Goal: Task Accomplishment & Management: Complete application form

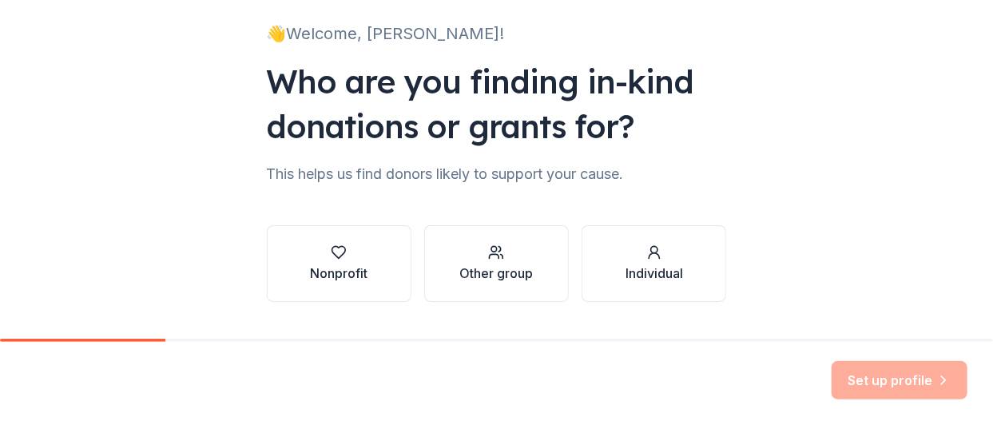
scroll to position [146, 0]
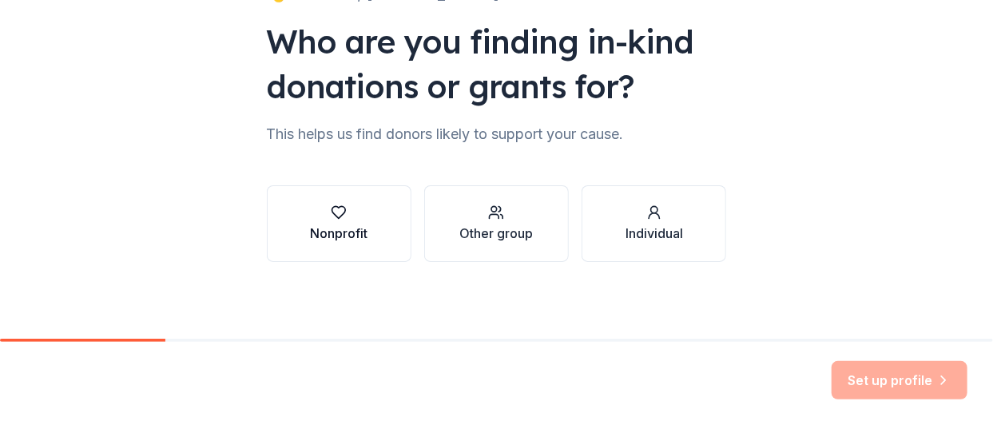
click at [335, 211] on icon "button" at bounding box center [339, 213] width 16 height 16
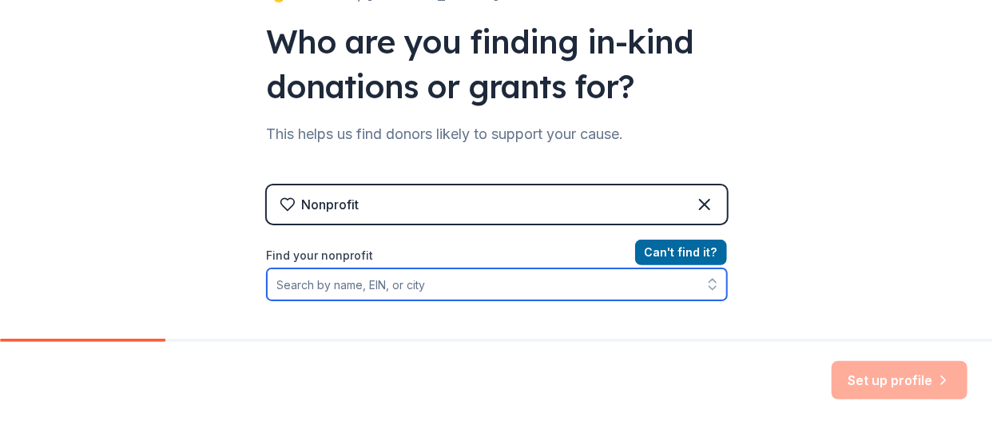
click at [316, 285] on input "Find your nonprofit" at bounding box center [497, 284] width 460 height 32
type input "Bands of Hope"
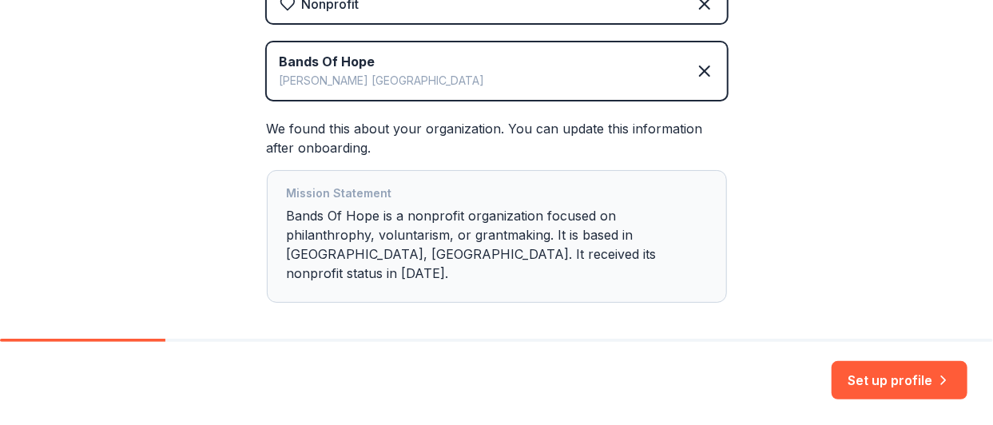
scroll to position [399, 0]
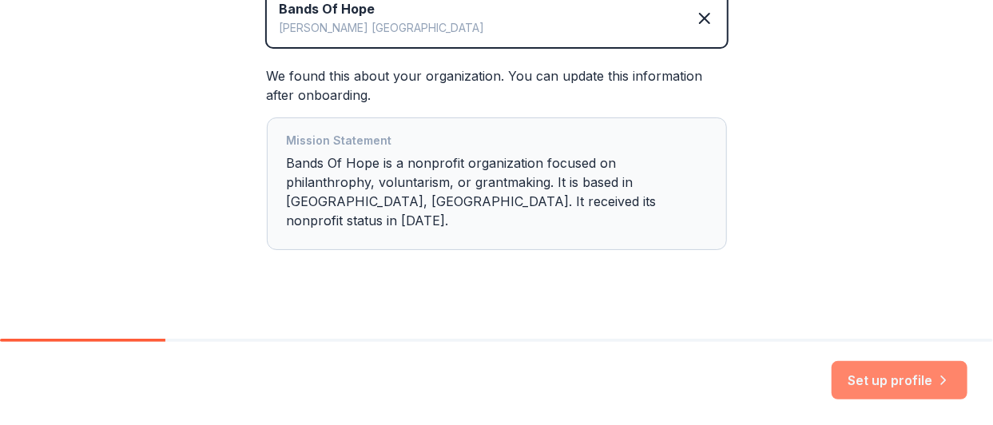
click at [879, 380] on button "Set up profile" at bounding box center [900, 380] width 136 height 38
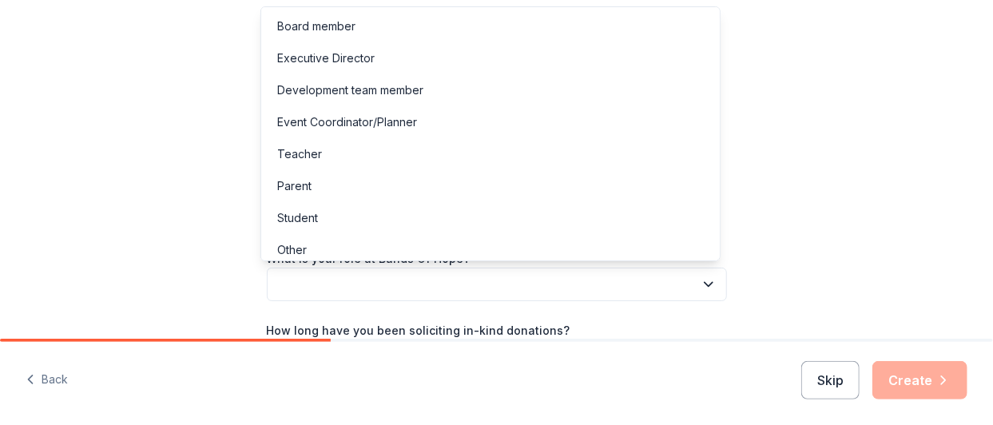
click at [546, 280] on button "button" at bounding box center [497, 285] width 460 height 34
click at [348, 85] on div "Development team member" at bounding box center [350, 90] width 146 height 19
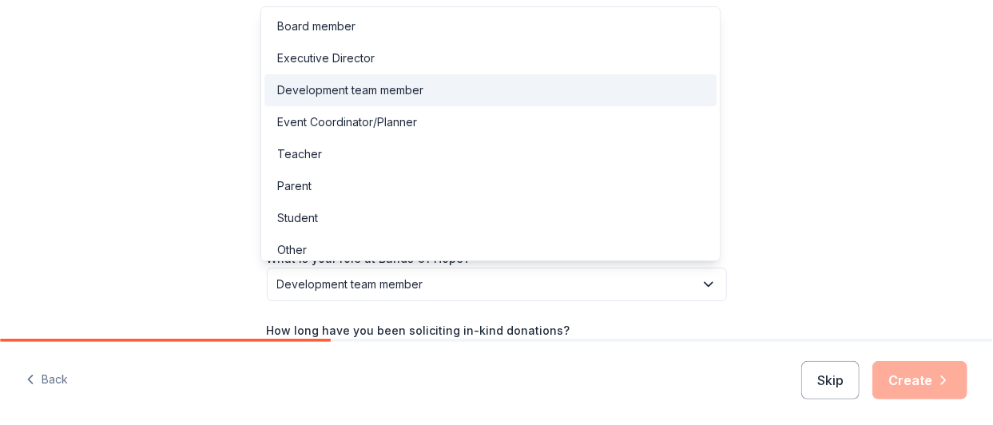
click at [702, 280] on icon "button" at bounding box center [709, 284] width 16 height 16
click at [340, 25] on div "Board member" at bounding box center [316, 26] width 78 height 19
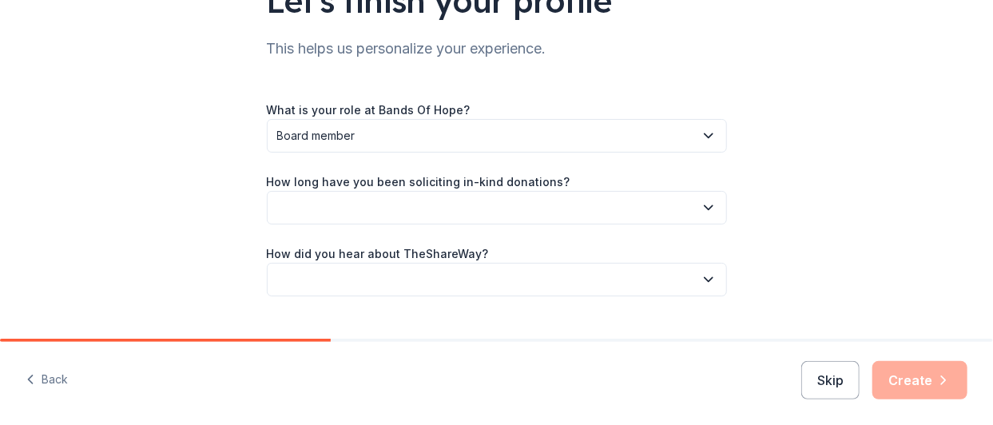
scroll to position [181, 0]
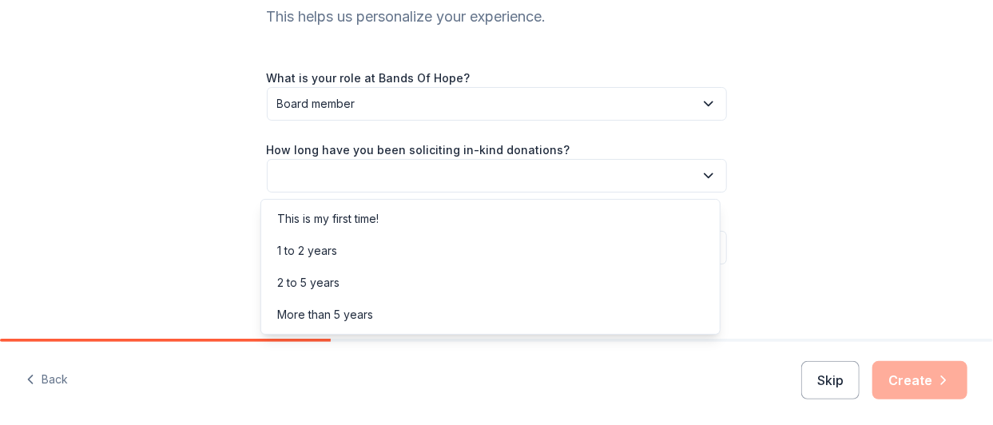
click at [702, 176] on icon "button" at bounding box center [709, 176] width 16 height 16
click at [641, 244] on div "1 to 2 years" at bounding box center [490, 251] width 452 height 32
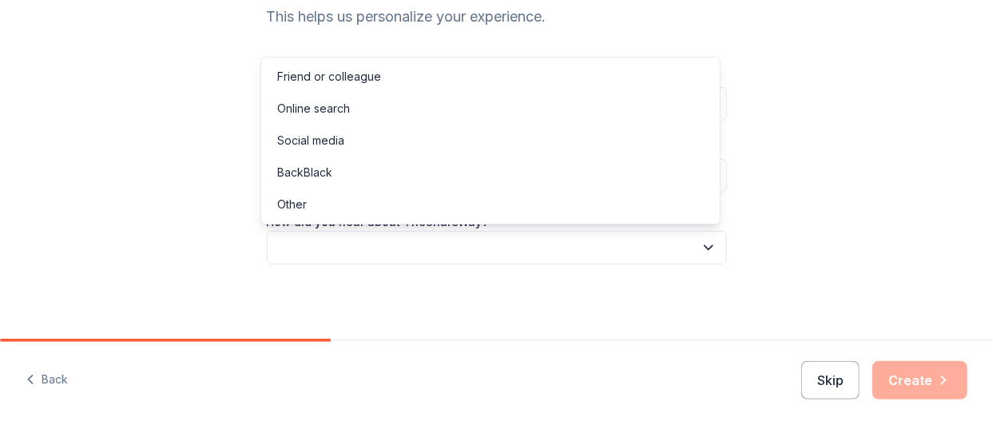
click at [704, 241] on icon "button" at bounding box center [709, 248] width 16 height 16
click at [612, 86] on div "Friend or colleague" at bounding box center [490, 77] width 452 height 32
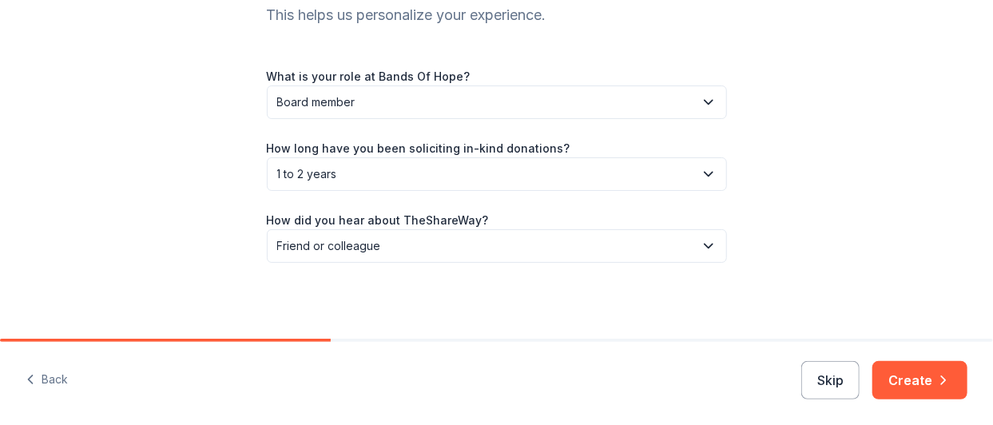
scroll to position [183, 0]
click at [916, 379] on button "Create" at bounding box center [919, 380] width 95 height 38
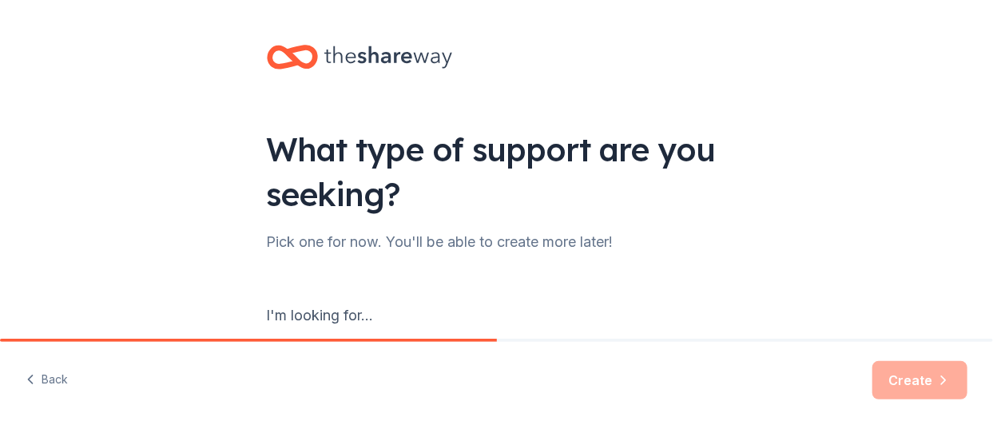
click at [451, 311] on div "I'm looking for..." at bounding box center [497, 316] width 460 height 26
click at [360, 308] on div "I'm looking for..." at bounding box center [497, 316] width 460 height 26
drag, startPoint x: 341, startPoint y: 315, endPoint x: 382, endPoint y: 311, distance: 40.9
click at [382, 311] on div "I'm looking for..." at bounding box center [497, 316] width 460 height 26
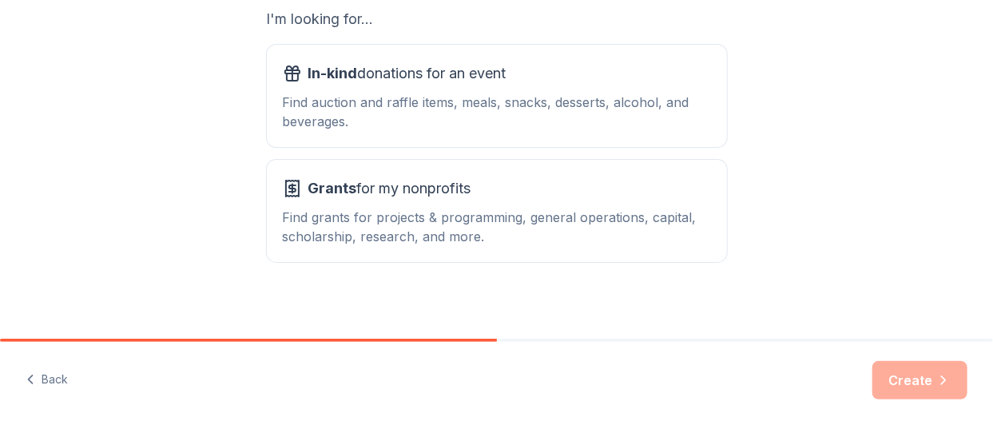
scroll to position [306, 0]
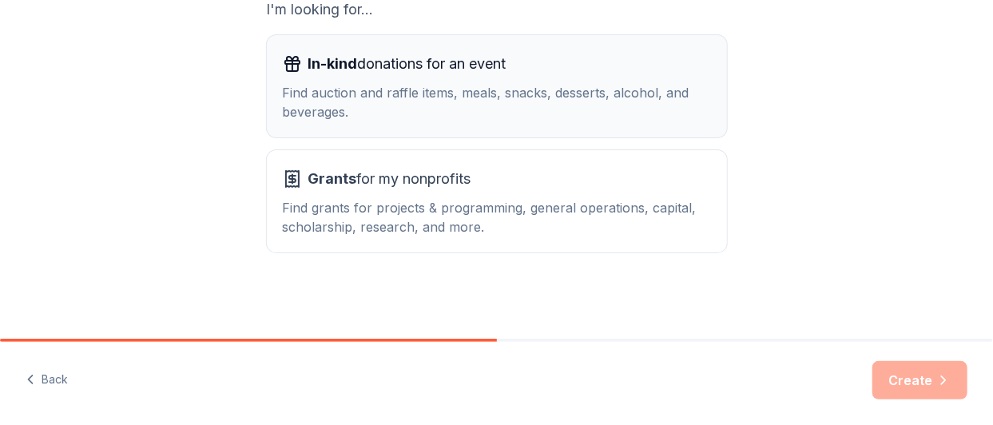
click at [308, 66] on span "In-kind" at bounding box center [333, 63] width 50 height 17
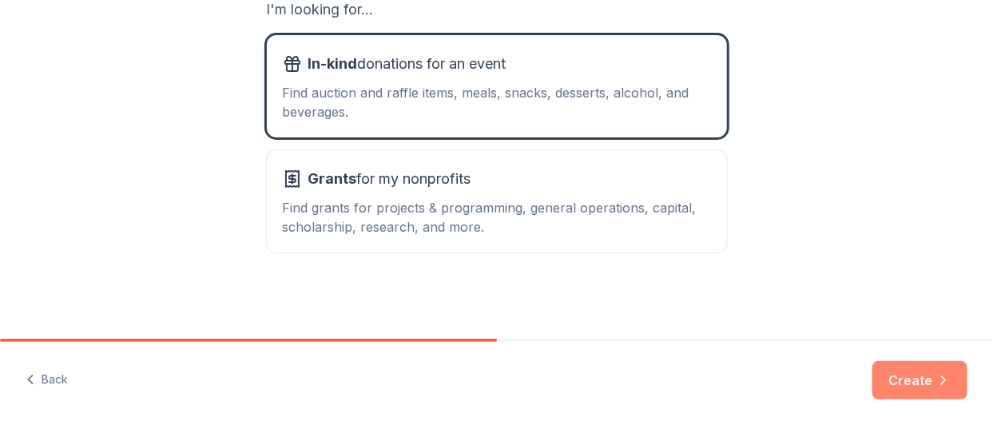
click at [919, 379] on button "Create" at bounding box center [919, 380] width 95 height 38
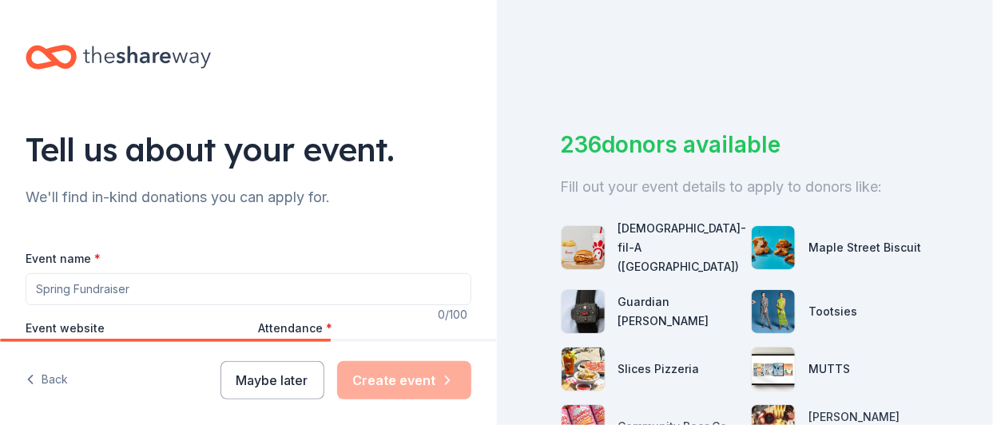
click at [59, 287] on input "Event name *" at bounding box center [249, 289] width 446 height 32
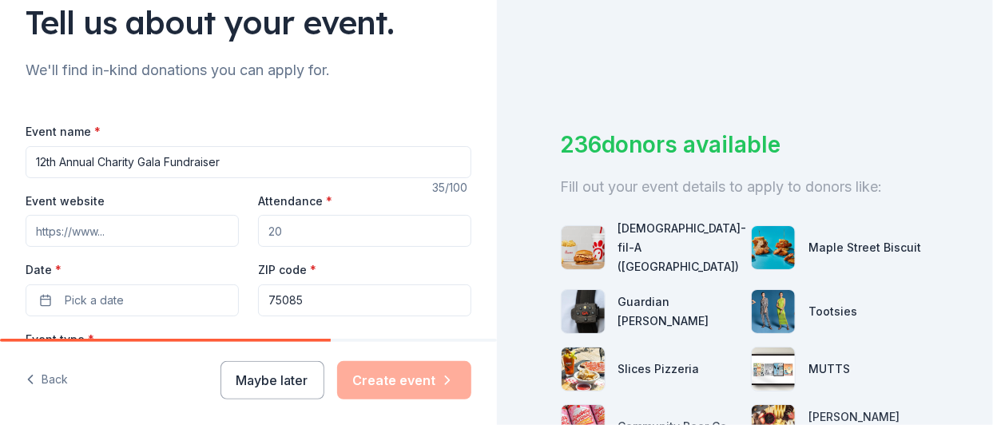
scroll to position [160, 0]
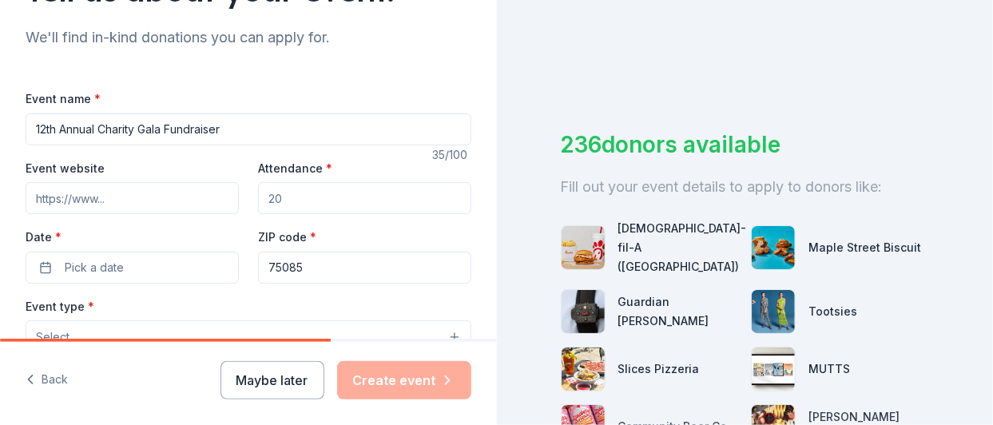
type input "12th Annual Charity Gala Fundraiser"
click at [136, 194] on input "Event website" at bounding box center [132, 198] width 213 height 32
type input "https://www.bandsofhope.org"
click at [276, 198] on input "Attendance *" at bounding box center [364, 198] width 213 height 32
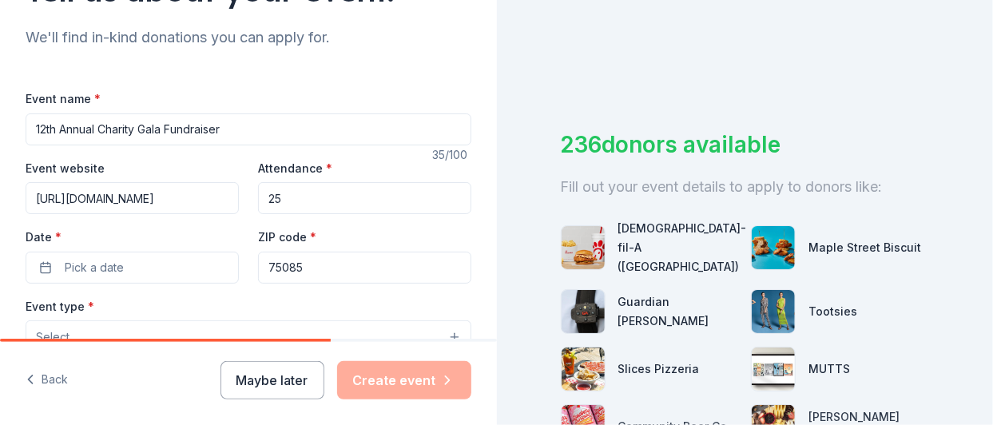
type input "2"
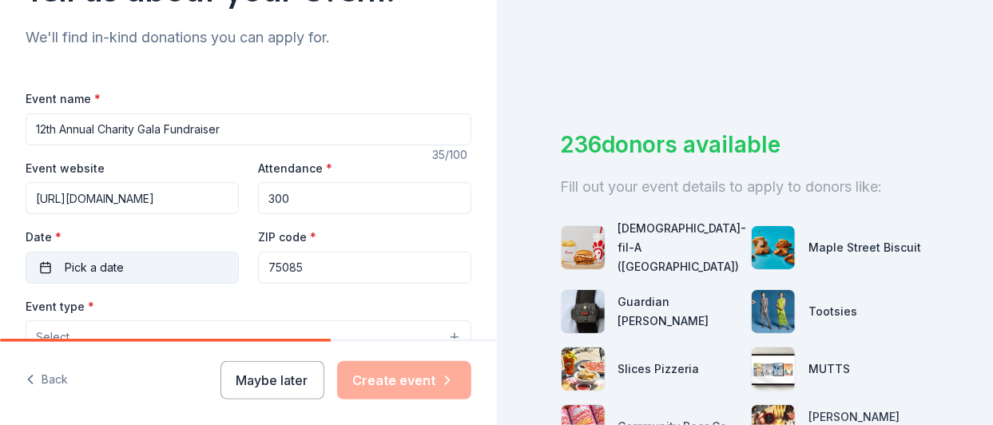
type input "300"
click at [142, 263] on button "Pick a date" at bounding box center [132, 268] width 213 height 32
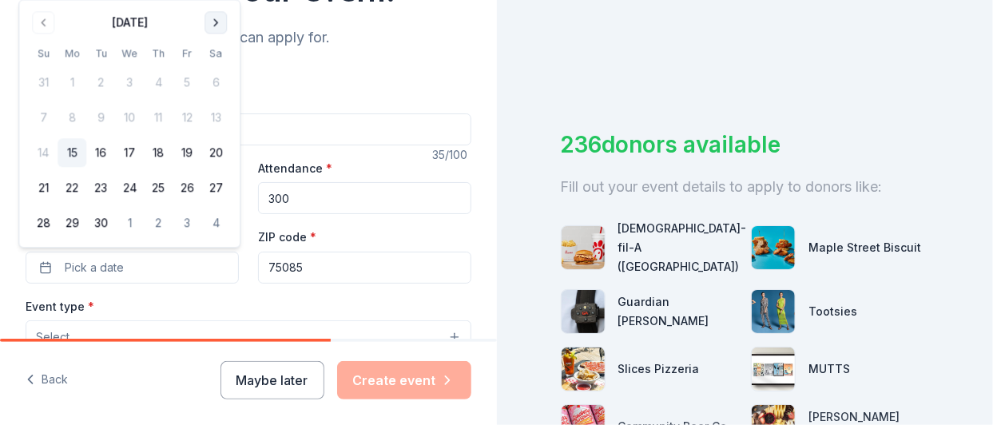
click at [216, 18] on button "Go to next month" at bounding box center [216, 22] width 22 height 22
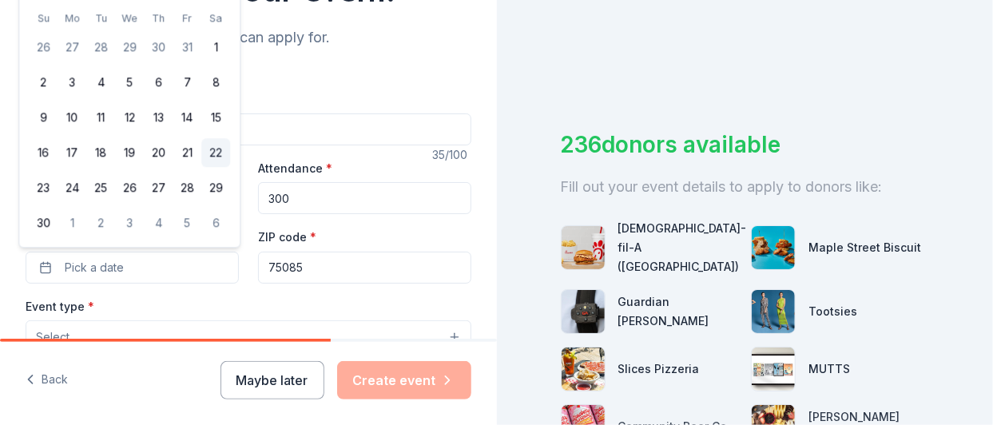
click at [213, 149] on button "22" at bounding box center [215, 153] width 29 height 29
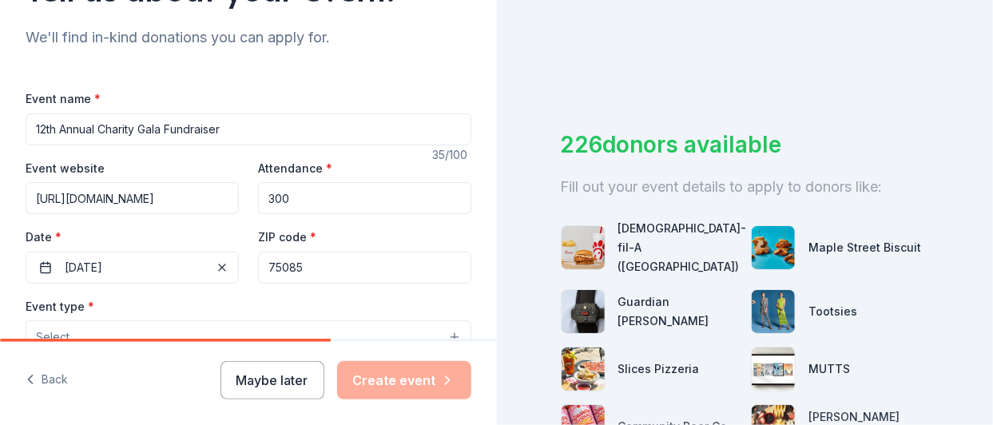
click at [304, 265] on input "75085" at bounding box center [364, 268] width 213 height 32
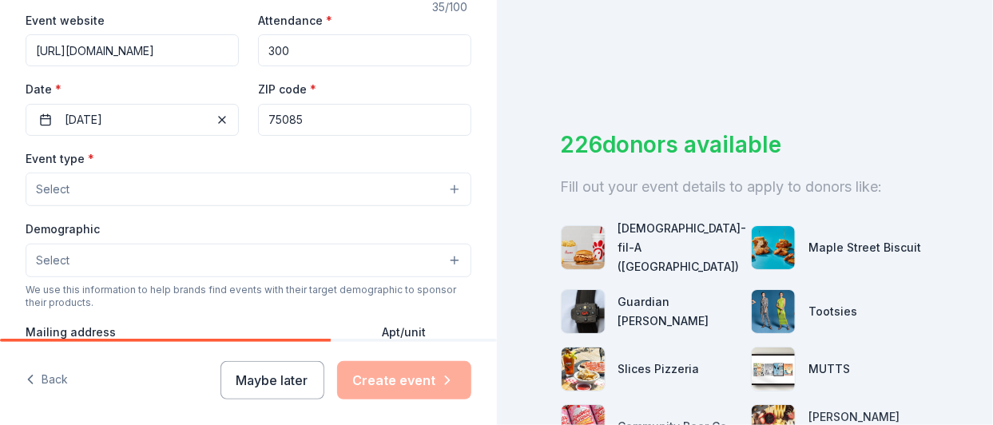
scroll to position [320, 0]
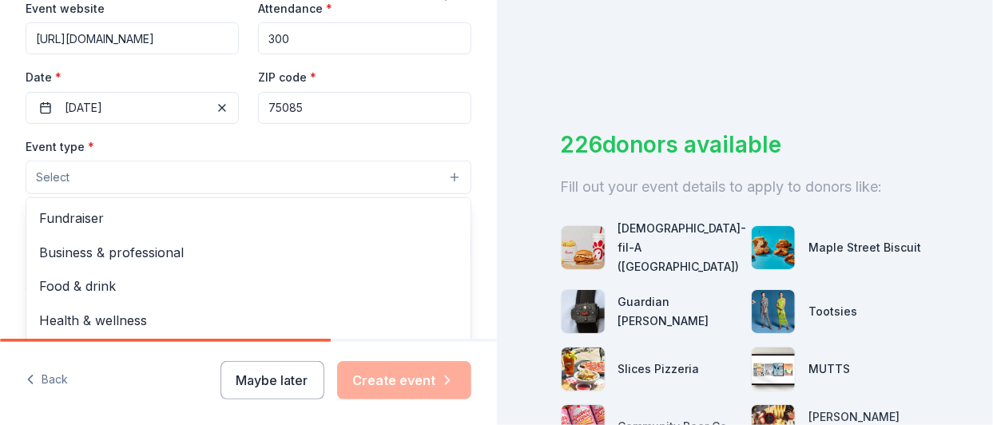
click at [92, 174] on button "Select" at bounding box center [249, 178] width 446 height 34
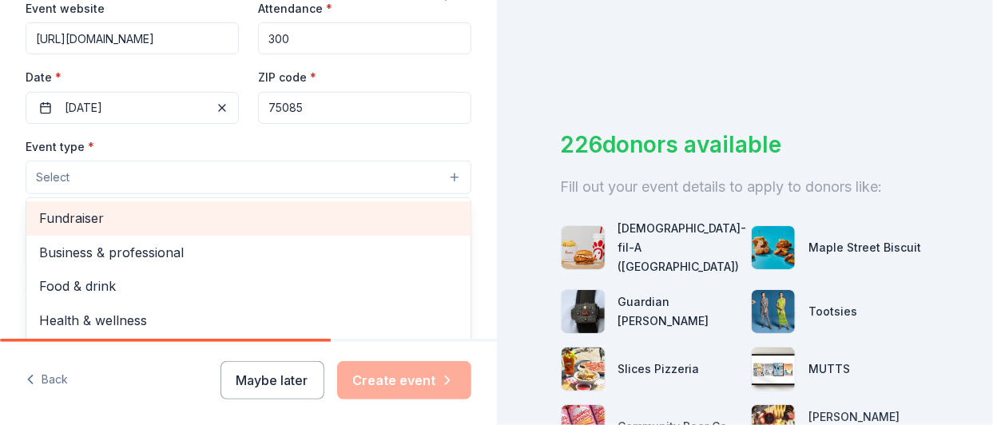
click at [77, 220] on span "Fundraiser" at bounding box center [248, 218] width 419 height 21
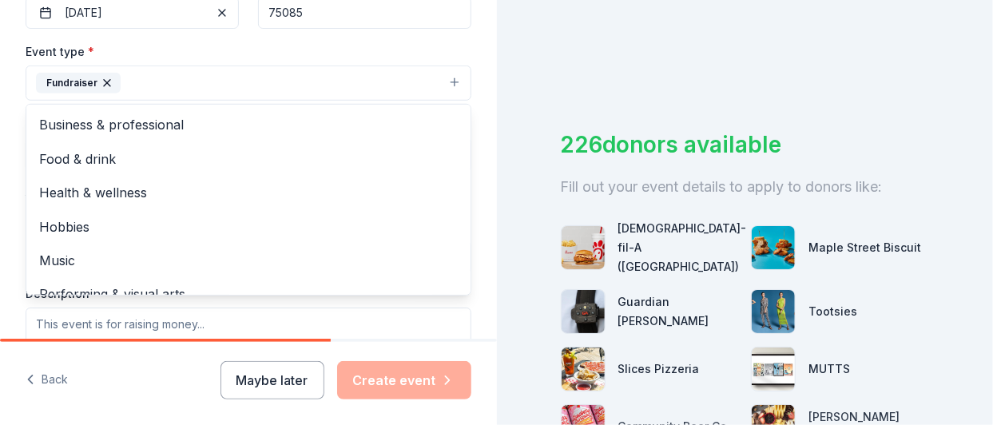
scroll to position [383, 0]
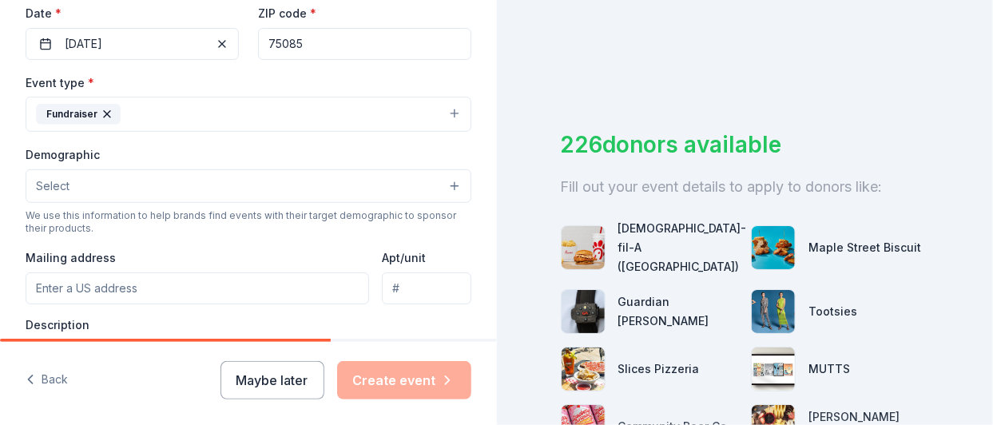
click at [248, 98] on button "Fundraiser" at bounding box center [249, 114] width 446 height 35
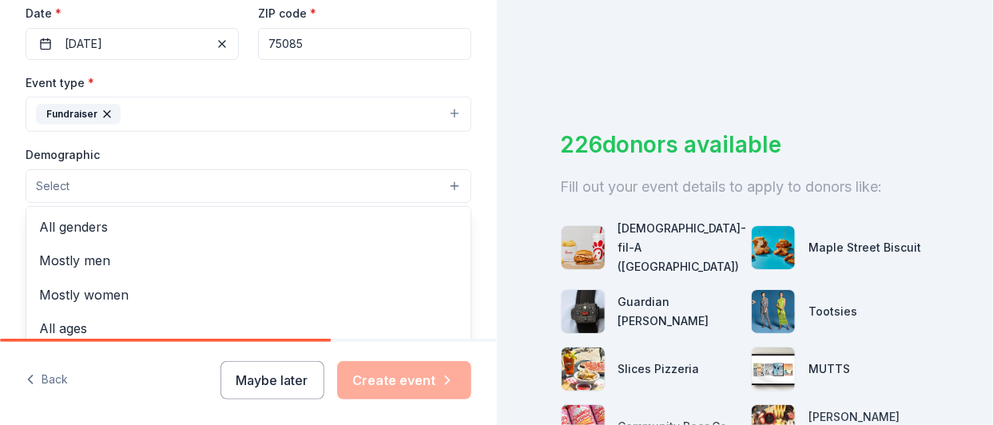
click at [443, 183] on button "Select" at bounding box center [249, 186] width 446 height 34
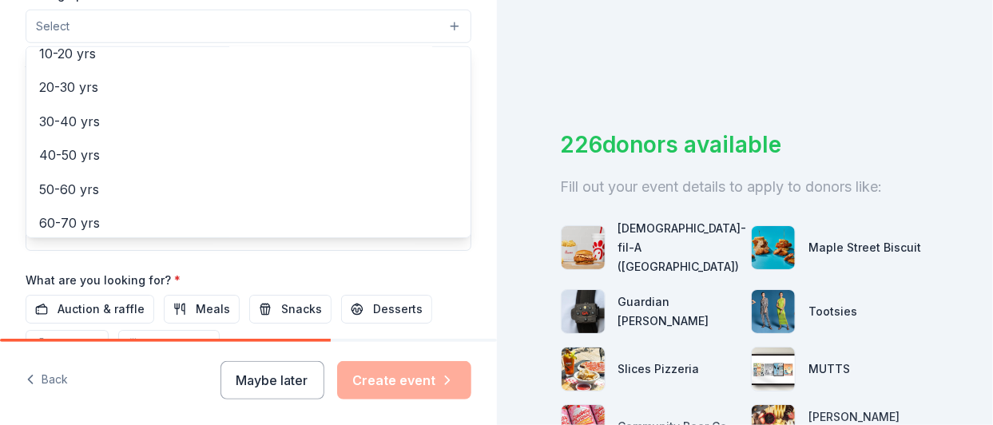
scroll to position [198, 0]
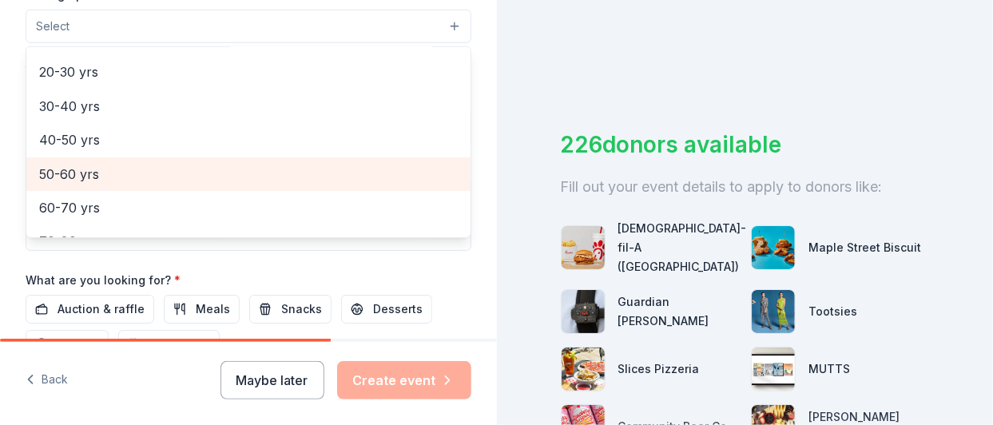
click at [80, 165] on span "50-60 yrs" at bounding box center [248, 174] width 419 height 21
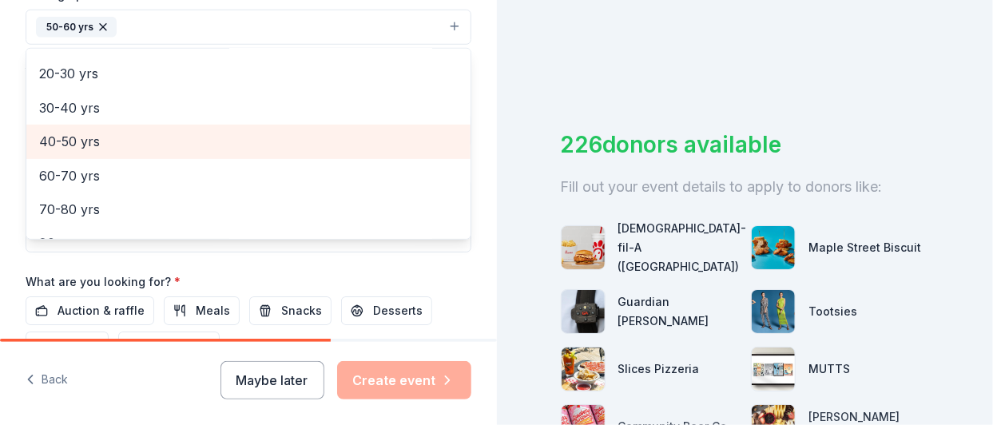
click at [80, 138] on span "40-50 yrs" at bounding box center [248, 141] width 419 height 21
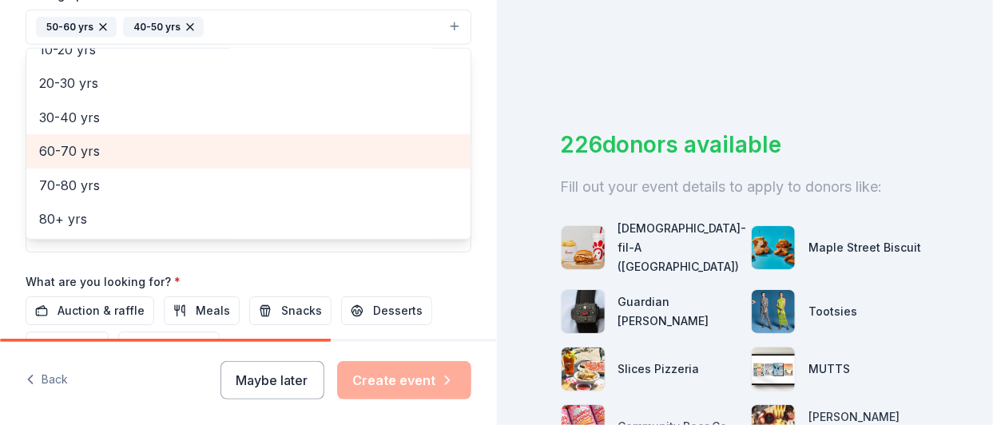
scroll to position [188, 0]
click at [80, 141] on span "60-70 yrs" at bounding box center [248, 151] width 419 height 21
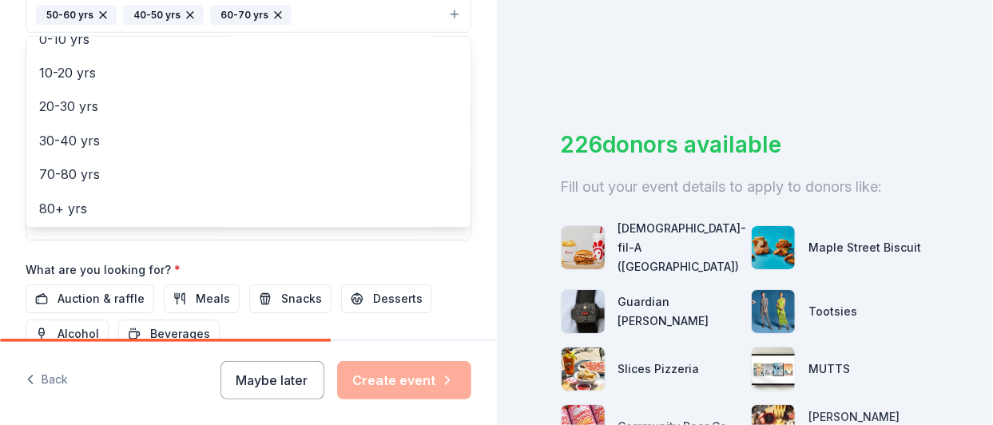
scroll to position [566, 0]
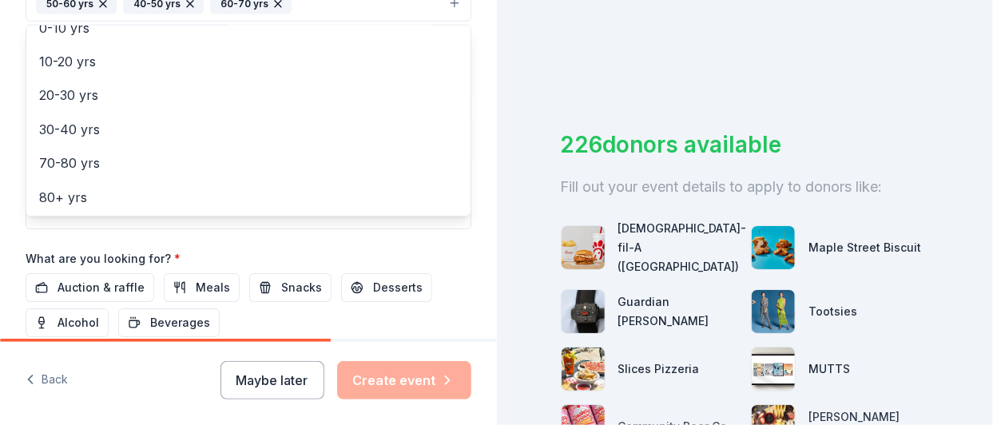
click at [259, 242] on div "Event name * 12th Annual Charity Gala Fundraiser 35 /100 Event website https://…" at bounding box center [249, 52] width 446 height 741
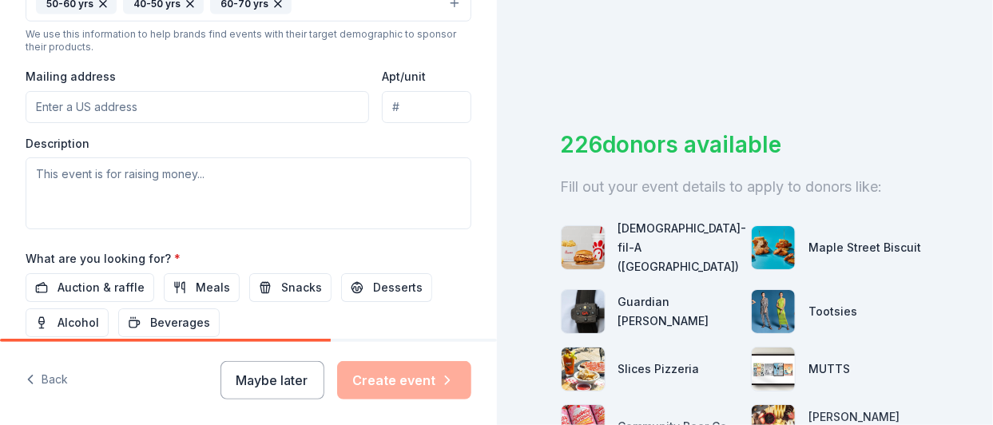
scroll to position [550, 0]
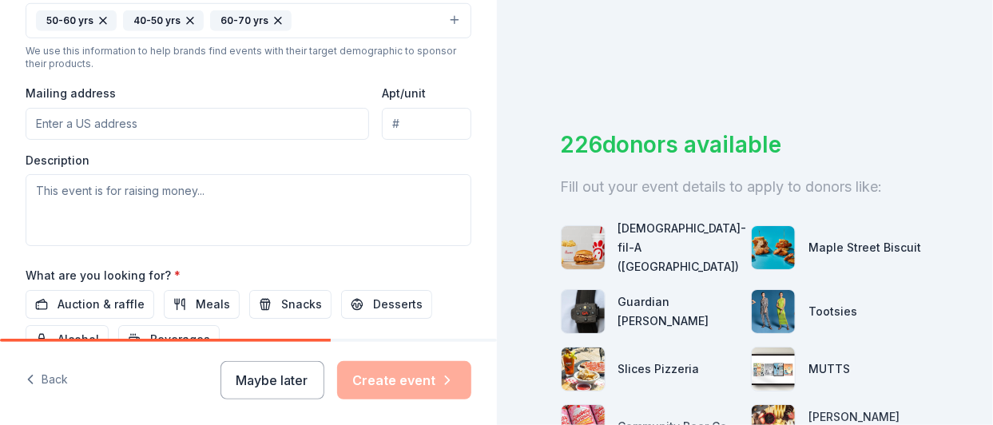
click at [46, 113] on input "Mailing address" at bounding box center [198, 124] width 344 height 32
click at [46, 113] on input "3" at bounding box center [198, 124] width 344 height 32
type input "3509 Carla Drive, Rowlett, TX, 75088"
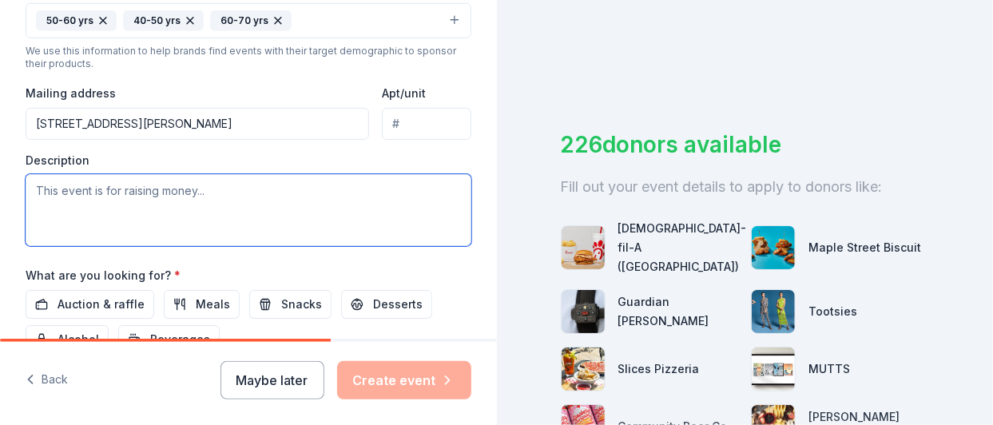
click at [58, 192] on textarea at bounding box center [249, 210] width 446 height 72
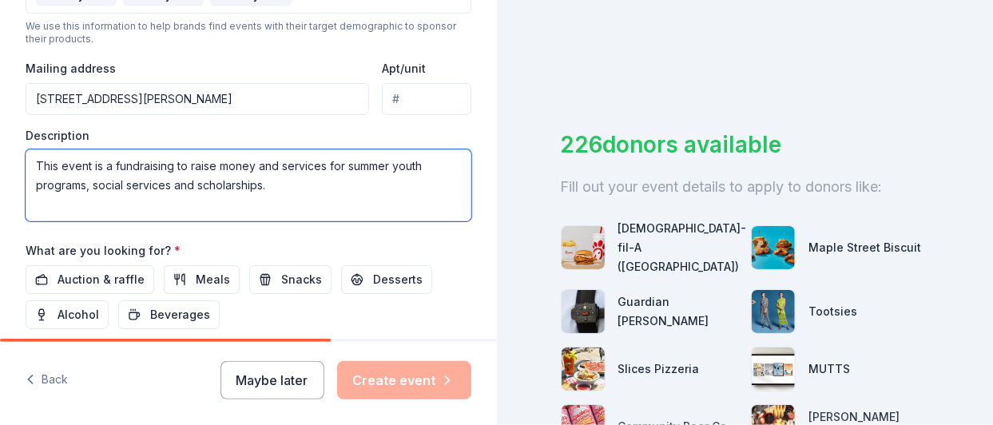
scroll to position [582, 0]
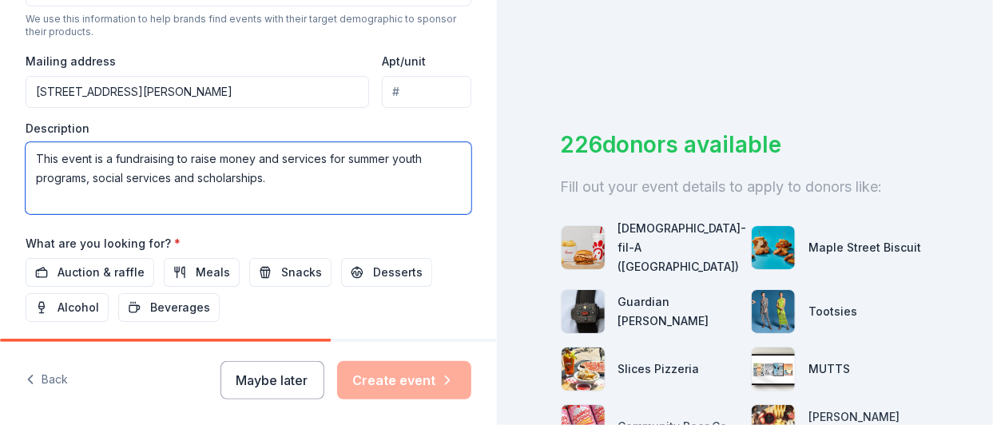
click at [176, 154] on textarea "This event is a fundraising to raise money and services for summer youth progra…" at bounding box center [249, 178] width 446 height 72
click at [93, 153] on textarea "This event is a fundraising to raise money and services for summer youth progra…" at bounding box center [249, 178] width 446 height 72
type textarea "This is a fundraising event to raise money for summer youth programs, social se…"
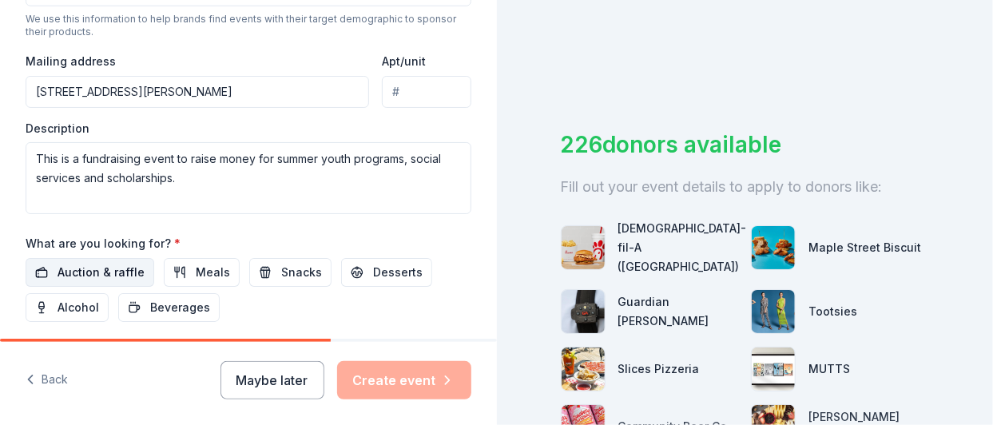
click at [105, 268] on span "Auction & raffle" at bounding box center [101, 272] width 87 height 19
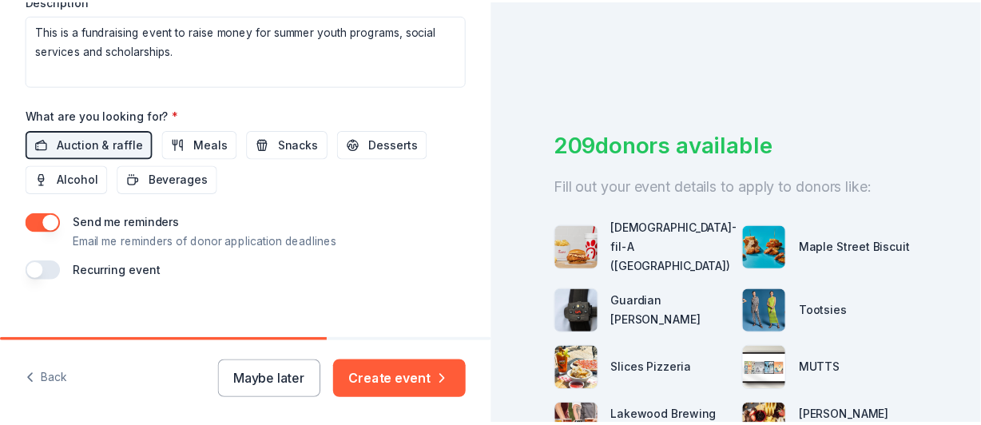
scroll to position [722, 0]
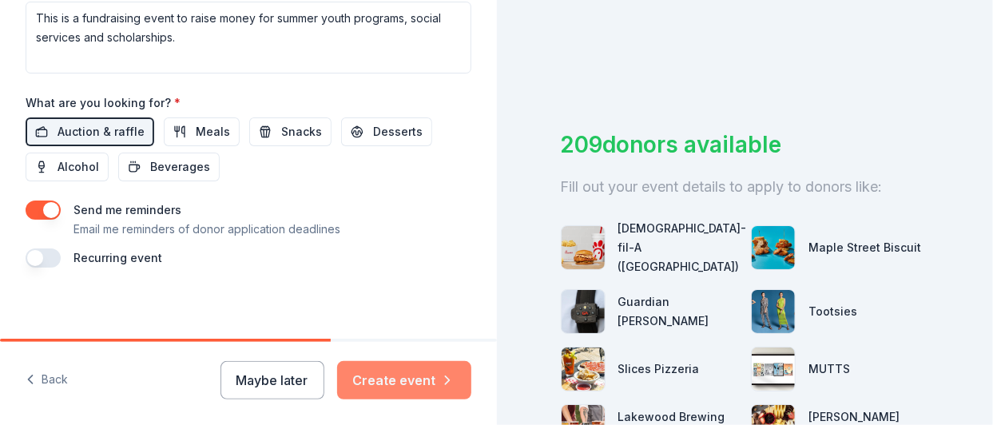
click at [392, 371] on button "Create event" at bounding box center [404, 380] width 134 height 38
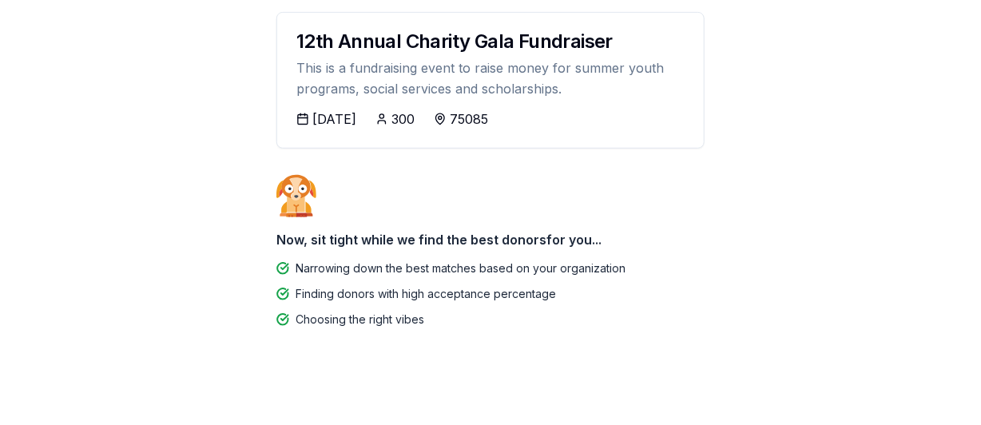
scroll to position [252, 0]
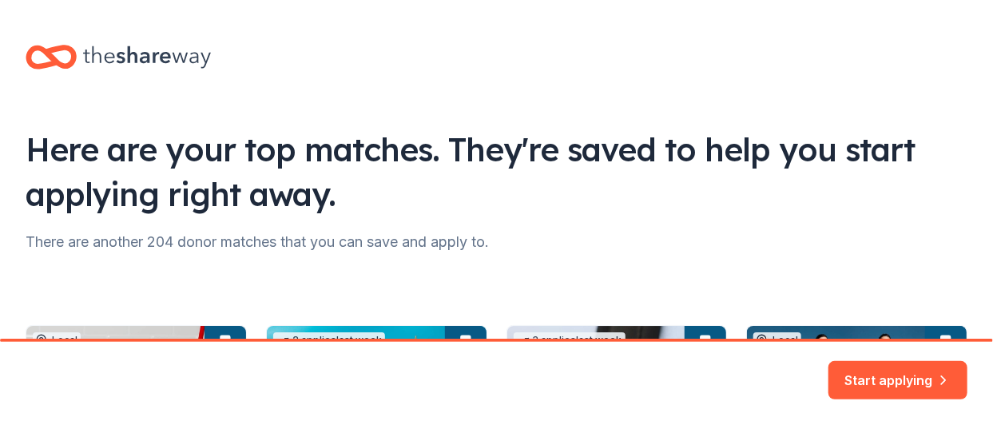
click at [988, 415] on div "Start applying" at bounding box center [496, 383] width 993 height 83
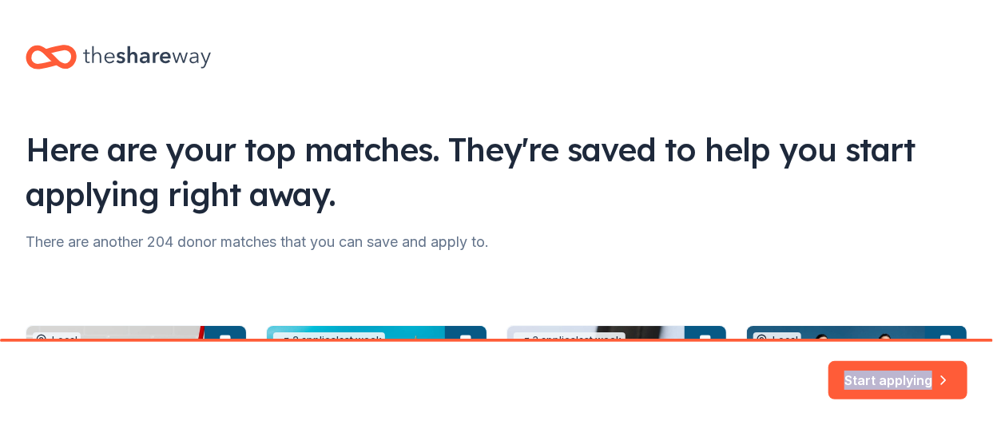
click at [988, 415] on div "Start applying" at bounding box center [496, 383] width 993 height 83
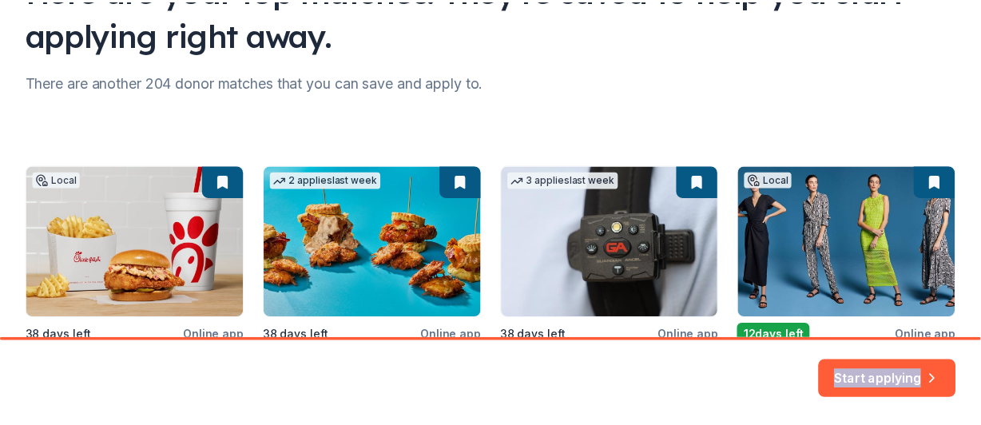
scroll to position [244, 0]
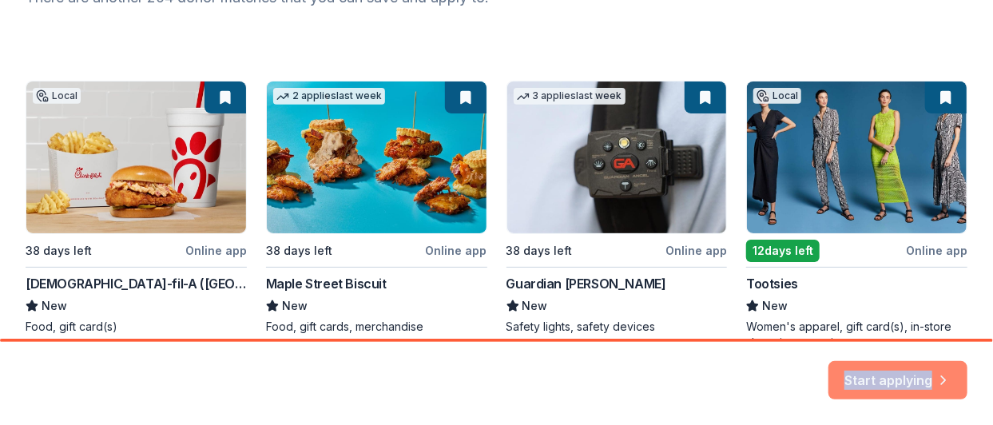
click at [931, 372] on button "Start applying" at bounding box center [897, 371] width 139 height 38
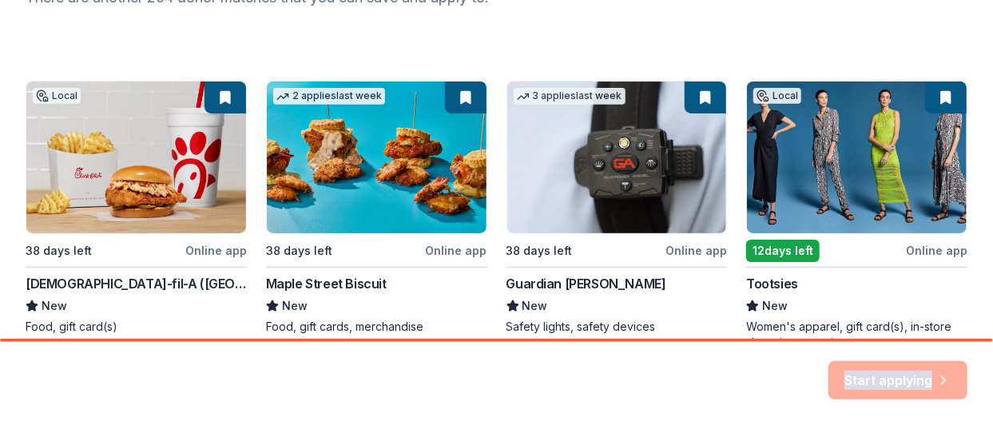
click at [913, 374] on div "Start applying" at bounding box center [897, 380] width 139 height 38
click at [944, 375] on div "Start applying" at bounding box center [897, 380] width 139 height 38
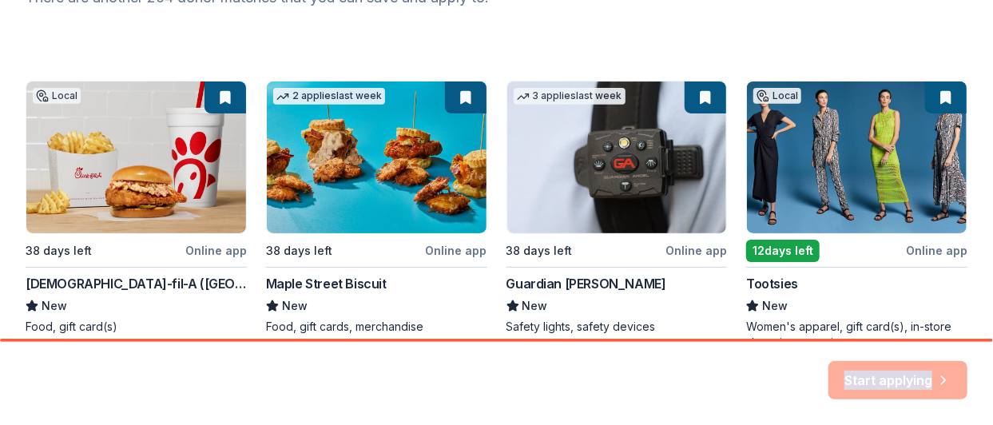
click at [944, 375] on div "Start applying" at bounding box center [897, 380] width 139 height 38
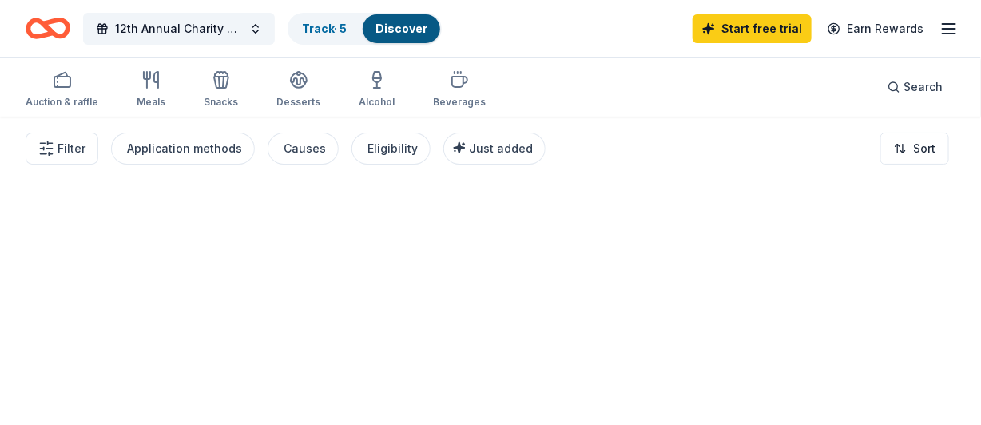
click at [981, 328] on html "12th Annual Charity Gala Fundraiser Track · 5 Discover Start free trial Earn Re…" at bounding box center [490, 212] width 981 height 425
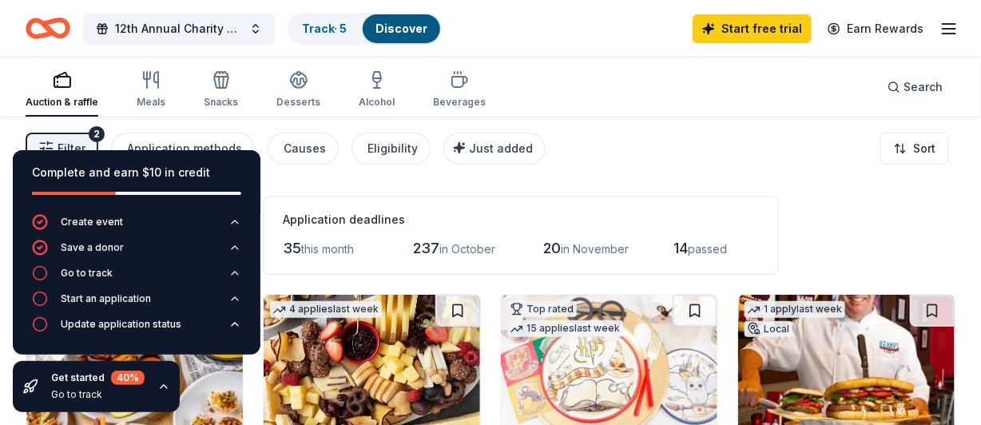
click at [649, 157] on div "Filter 2 Application methods Causes Eligibility Just added Sort" at bounding box center [490, 149] width 981 height 64
click at [510, 177] on div "Filter 2 Application methods Causes Eligibility Just added Sort" at bounding box center [490, 149] width 981 height 64
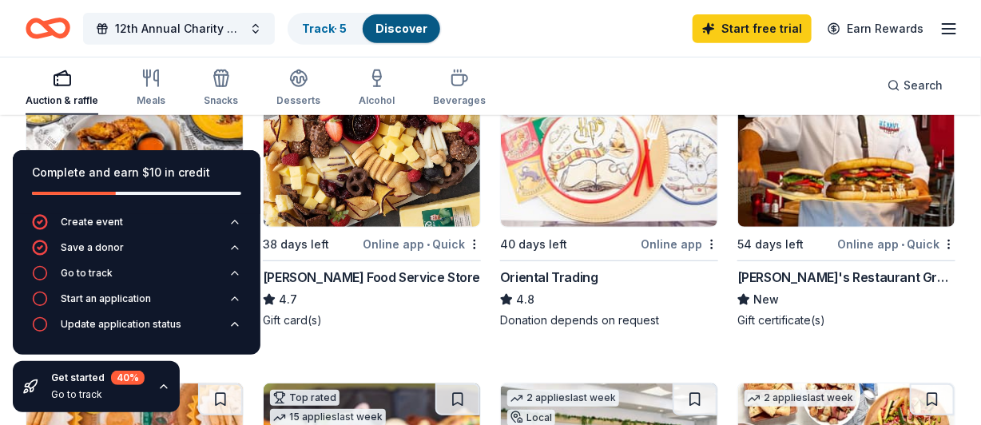
scroll to position [224, 0]
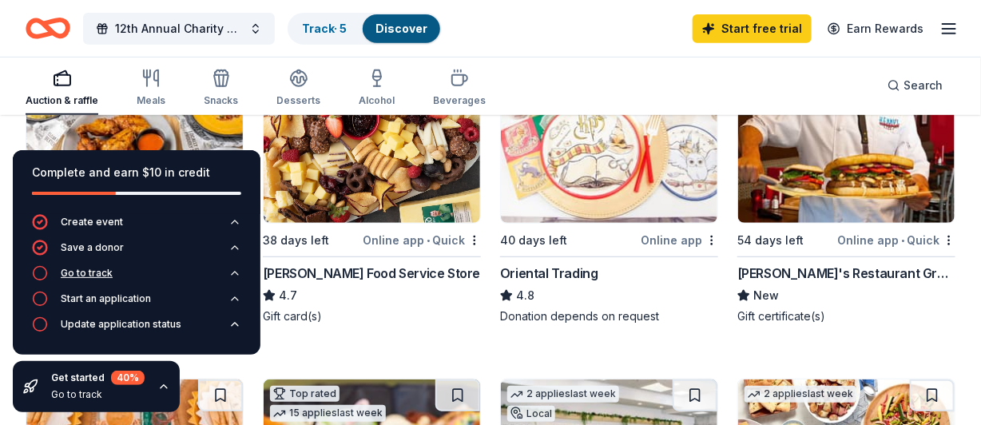
click at [39, 272] on icon "button" at bounding box center [40, 273] width 16 height 16
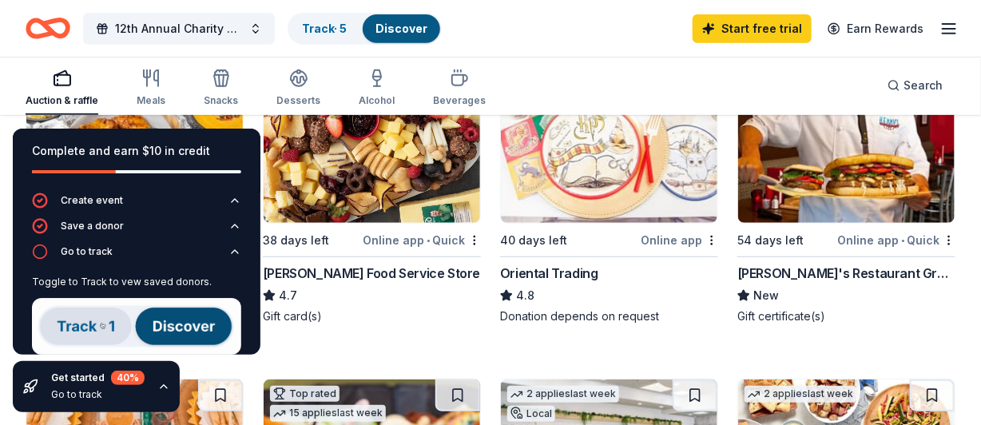
click at [104, 331] on img at bounding box center [136, 326] width 209 height 57
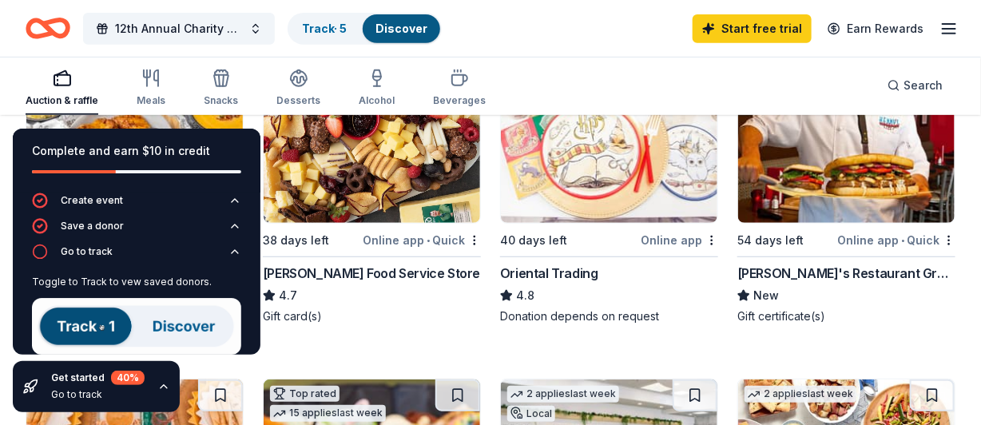
click at [168, 328] on img at bounding box center [136, 326] width 209 height 57
click at [150, 320] on img at bounding box center [136, 326] width 209 height 57
click at [43, 252] on icon "button" at bounding box center [40, 252] width 16 height 16
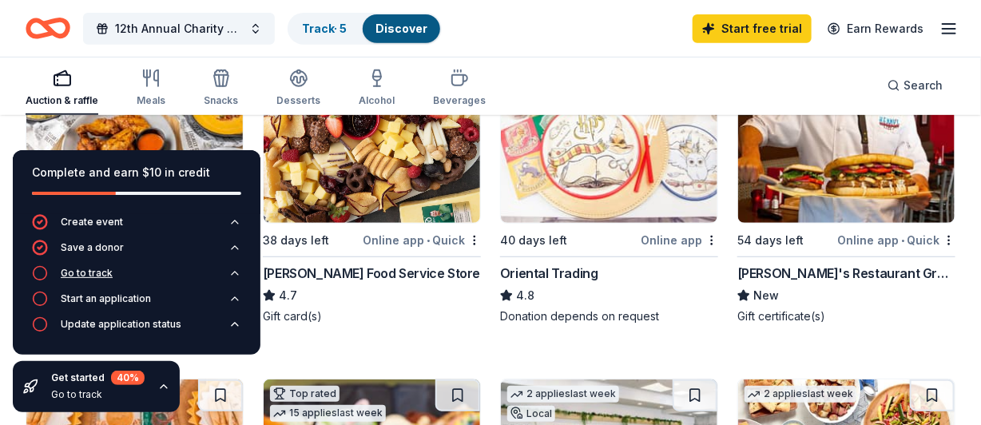
click at [43, 270] on icon "button" at bounding box center [40, 273] width 16 height 16
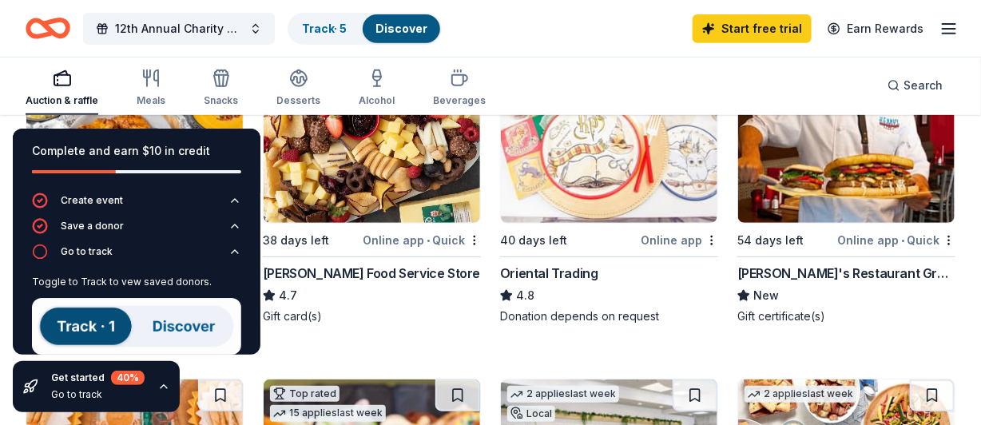
click at [62, 329] on img at bounding box center [136, 326] width 209 height 57
click at [875, 236] on div "Online app • Quick" at bounding box center [896, 240] width 118 height 20
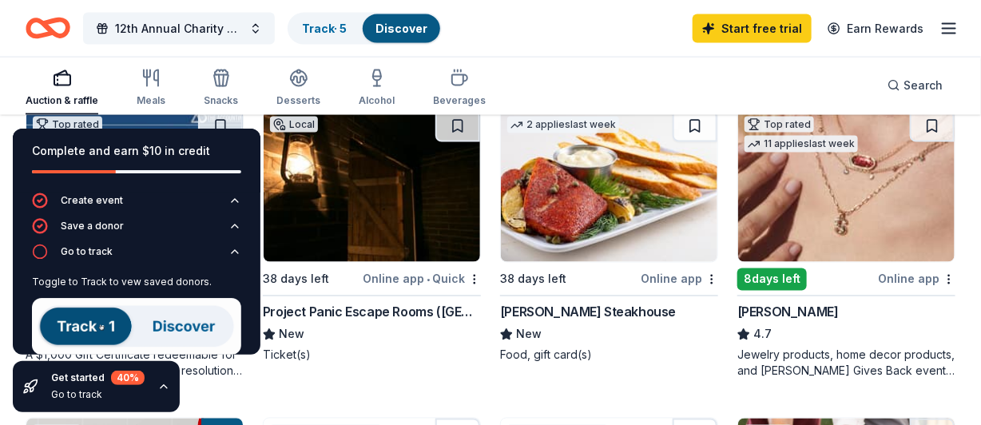
scroll to position [799, 0]
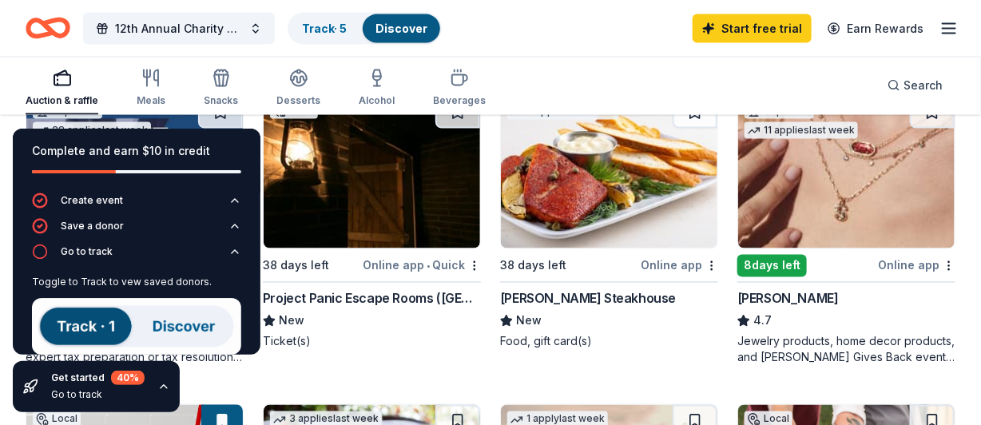
click at [852, 178] on img at bounding box center [846, 173] width 216 height 152
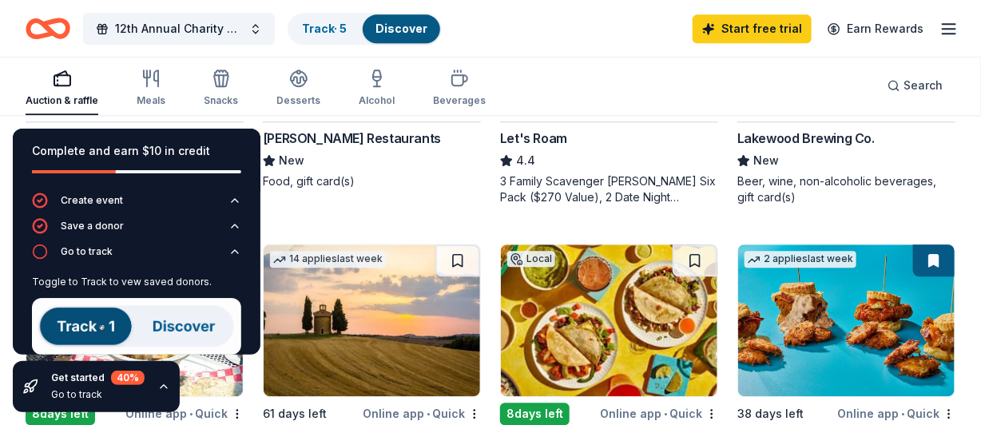
scroll to position [1278, 0]
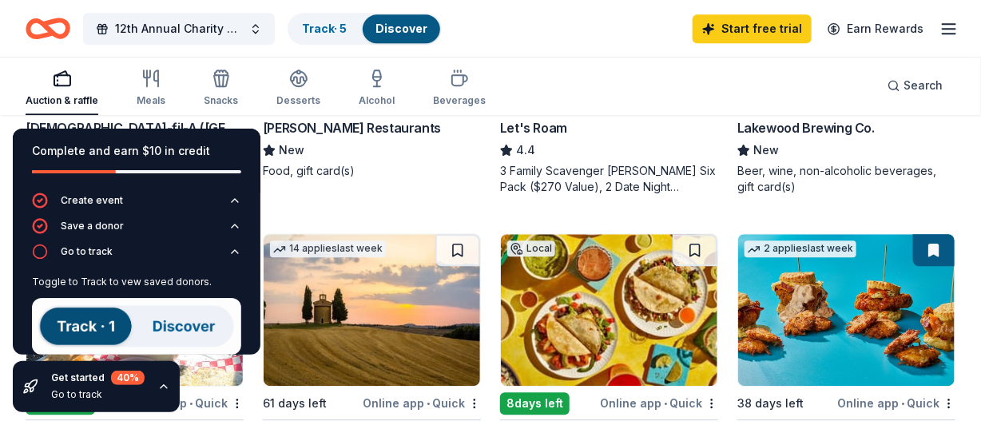
click at [207, 362] on div "Complete and earn $10 in credit Create event Save a donor Go to track Toggle to…" at bounding box center [136, 270] width 273 height 309
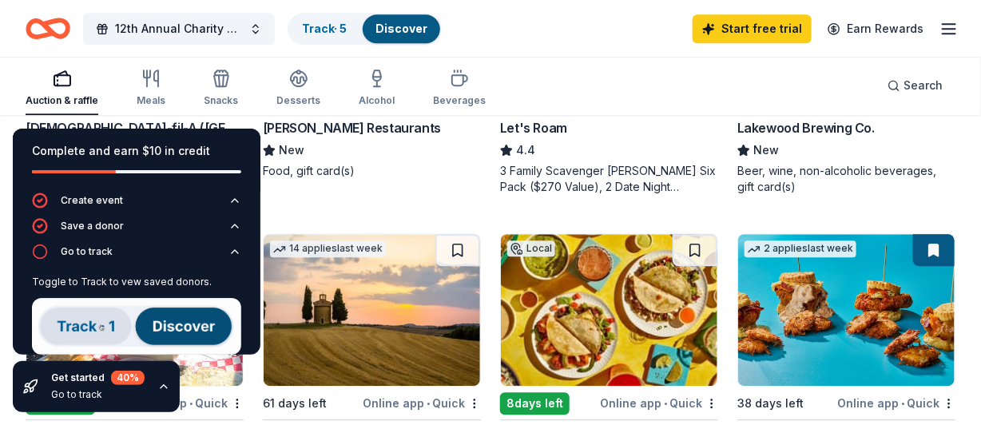
click at [189, 375] on div "Complete and earn $10 in credit Create event Save a donor Go to track Toggle to…" at bounding box center [136, 270] width 273 height 309
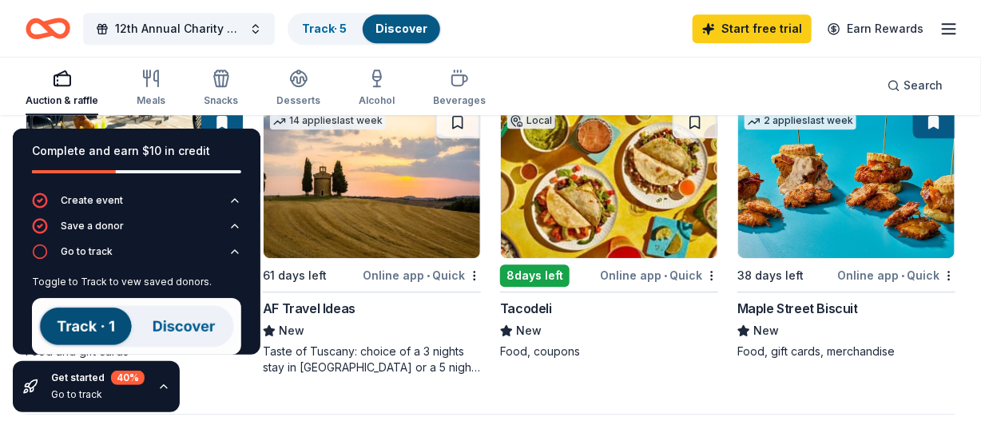
scroll to position [1438, 0]
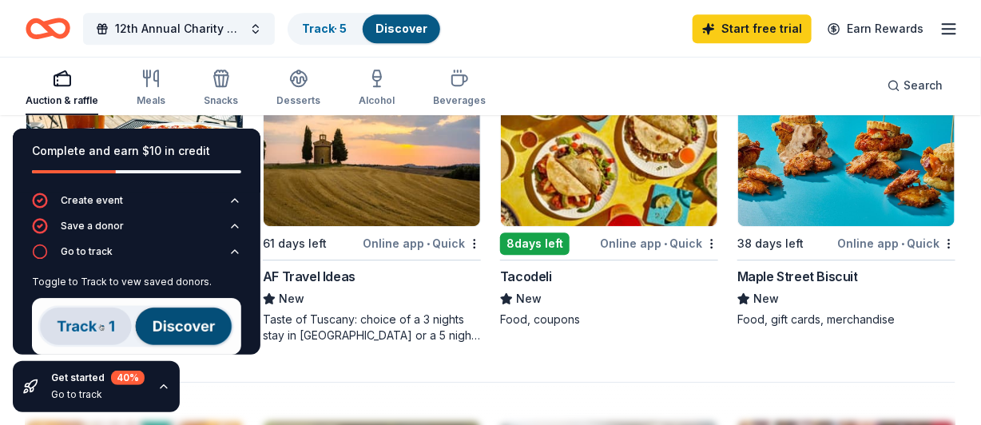
click at [201, 120] on div "Complete and earn $10 in credit Create event Save a donor Go to track Toggle to…" at bounding box center [136, 270] width 273 height 309
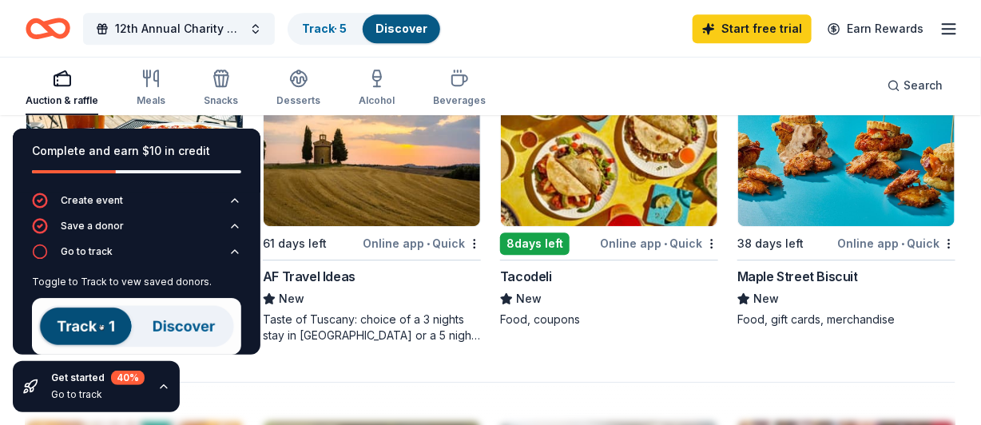
click at [238, 118] on div "Complete and earn $10 in credit Create event Save a donor Go to track Toggle to…" at bounding box center [136, 270] width 273 height 309
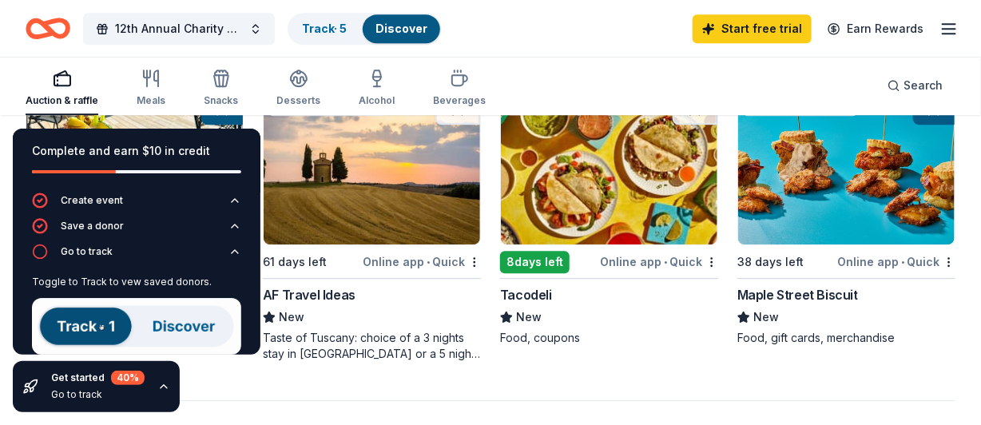
scroll to position [1406, 0]
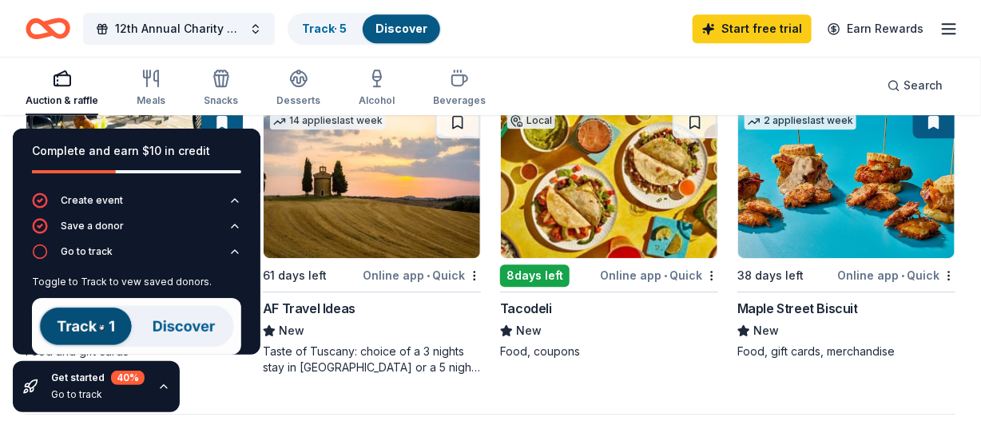
click at [219, 118] on div "Complete and earn $10 in credit Create event Save a donor Go to track Toggle to…" at bounding box center [136, 270] width 273 height 309
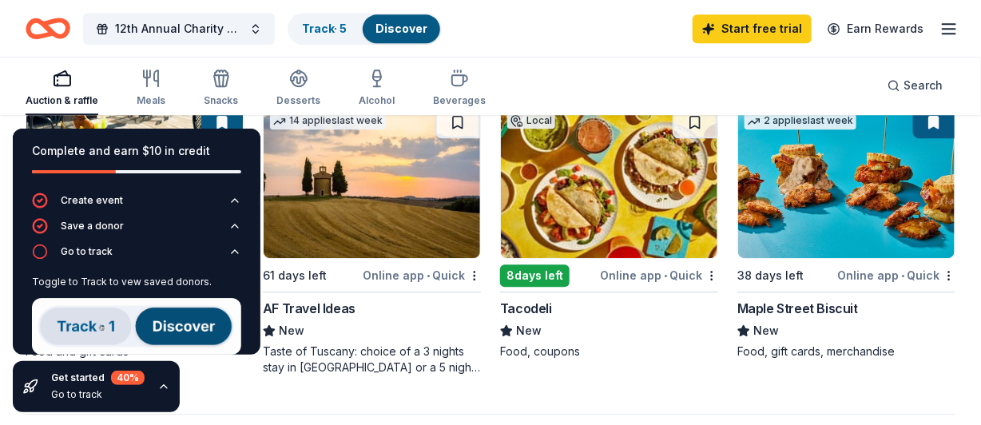
click at [162, 120] on div "Complete and earn $10 in credit Create event Save a donor Go to track Toggle to…" at bounding box center [136, 270] width 273 height 309
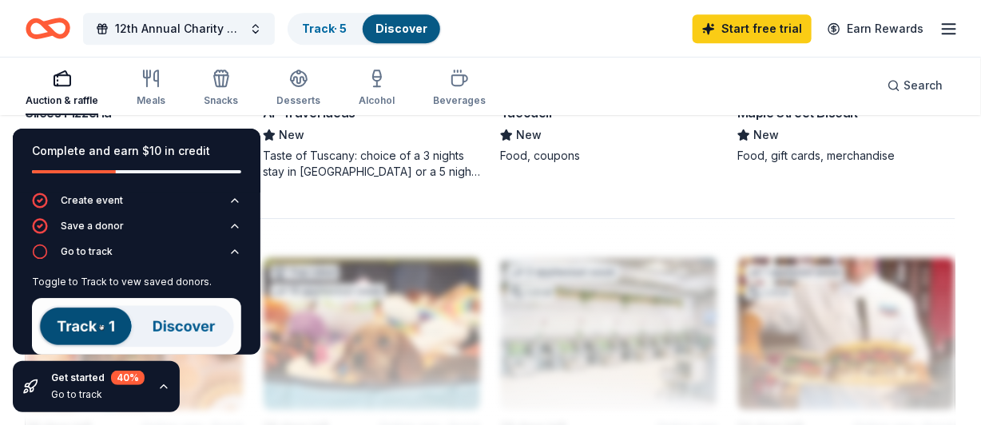
scroll to position [1633, 0]
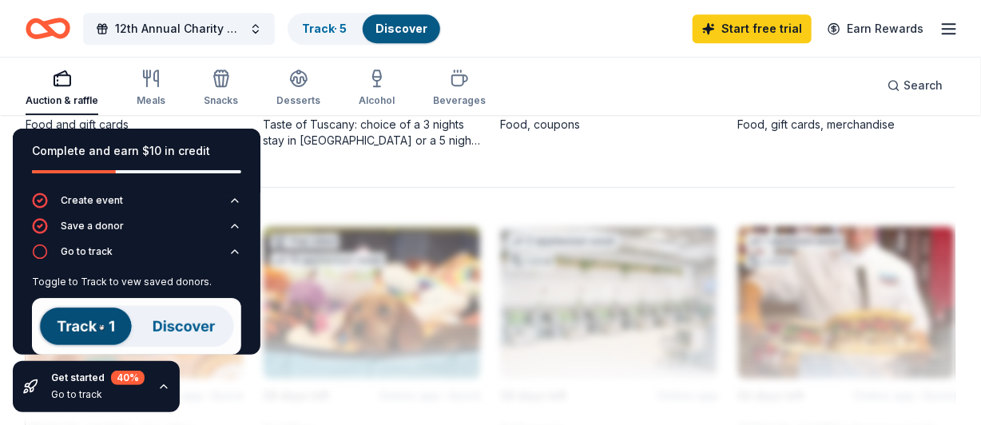
click at [459, 344] on div at bounding box center [491, 315] width 930 height 256
click at [41, 252] on icon "button" at bounding box center [40, 252] width 16 height 16
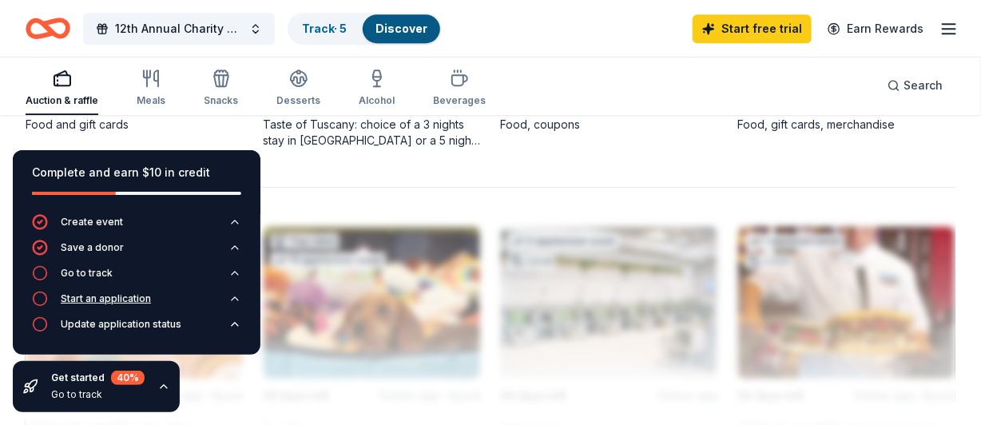
click at [93, 300] on div "Start an application" at bounding box center [106, 298] width 90 height 13
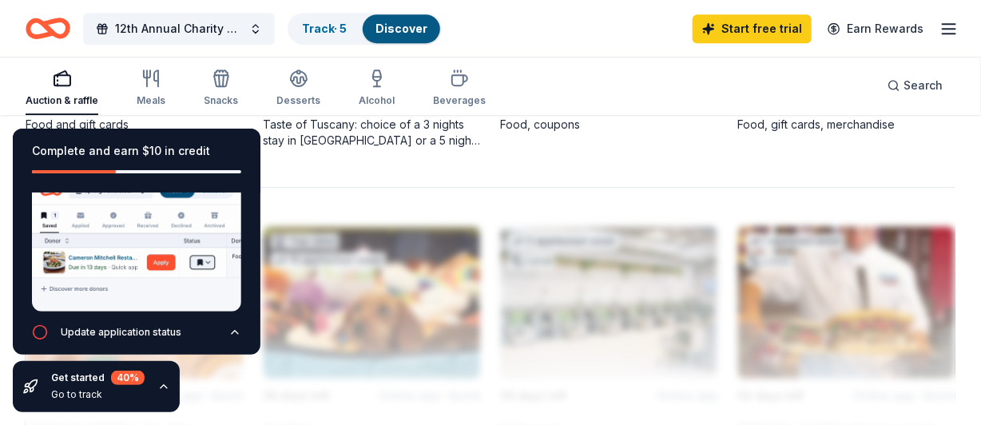
scroll to position [160, 0]
click at [42, 324] on icon "button" at bounding box center [40, 332] width 16 height 16
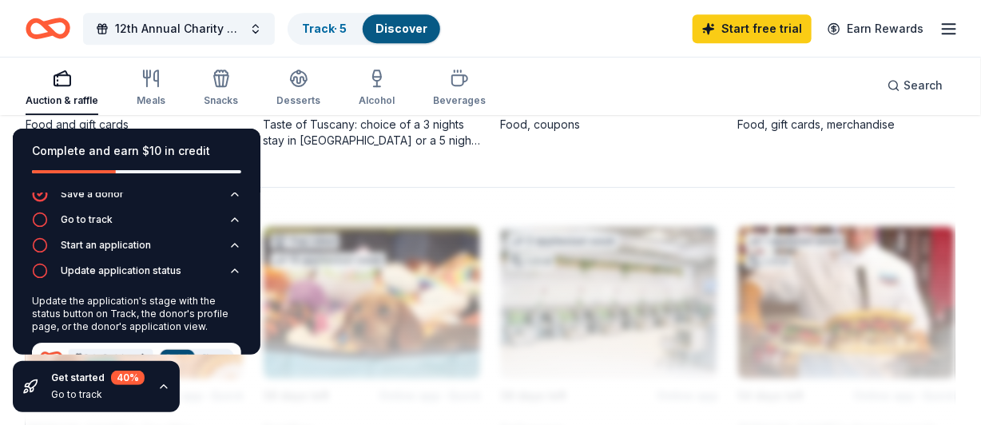
scroll to position [0, 0]
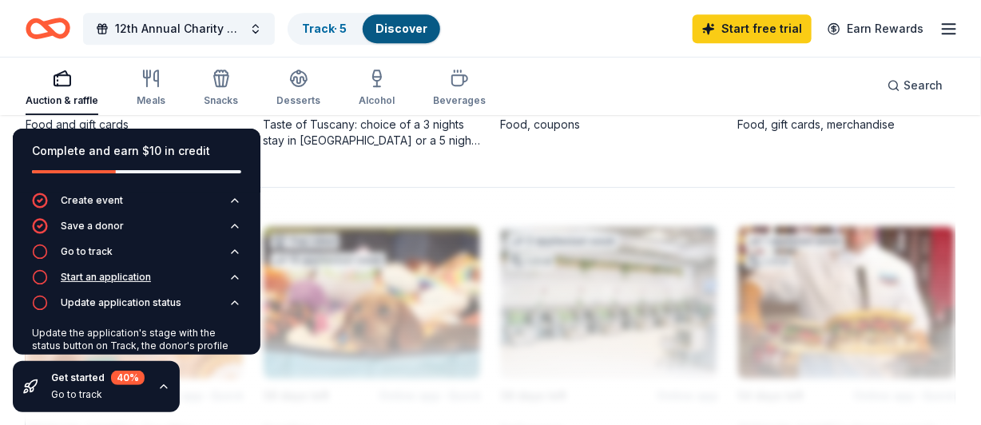
click at [117, 278] on div "Start an application" at bounding box center [106, 277] width 90 height 13
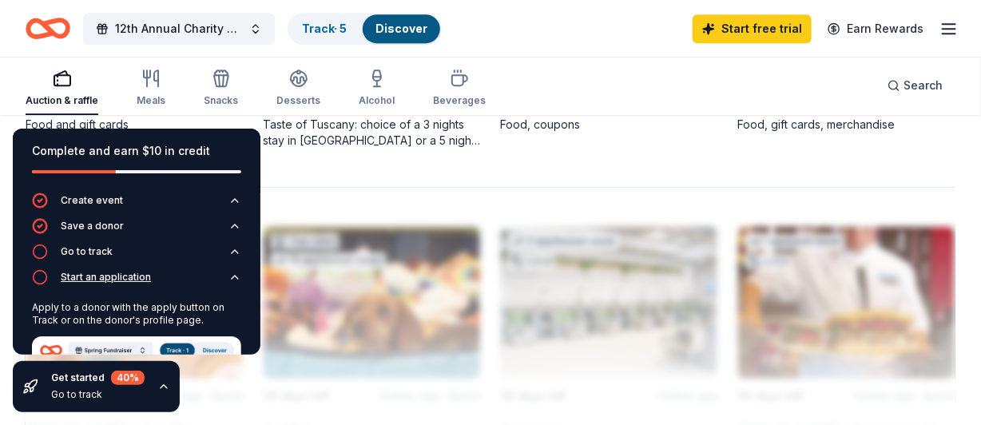
click at [117, 278] on div "Start an application" at bounding box center [106, 277] width 90 height 13
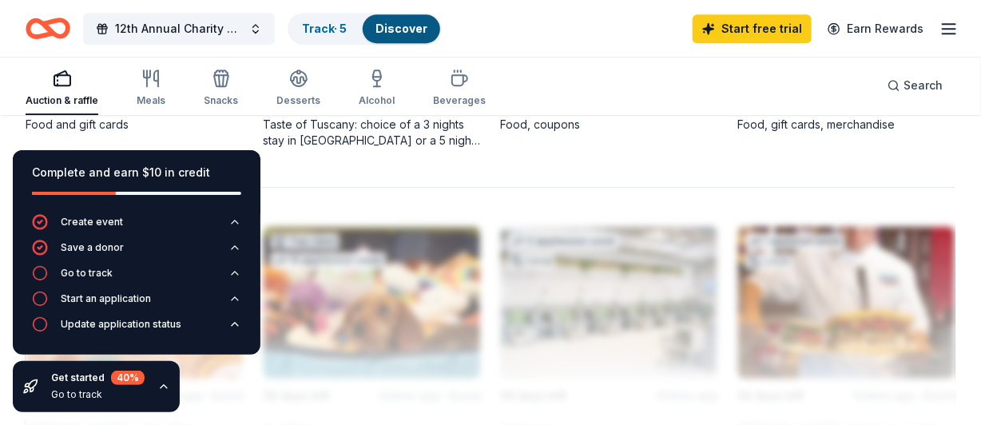
click at [740, 202] on div at bounding box center [491, 315] width 930 height 256
click at [327, 23] on link "Track · 5" at bounding box center [324, 29] width 45 height 14
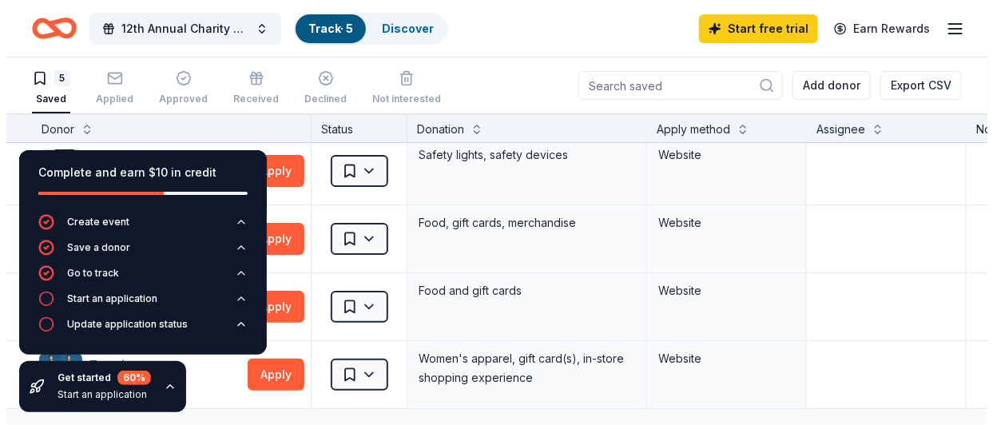
scroll to position [64, 0]
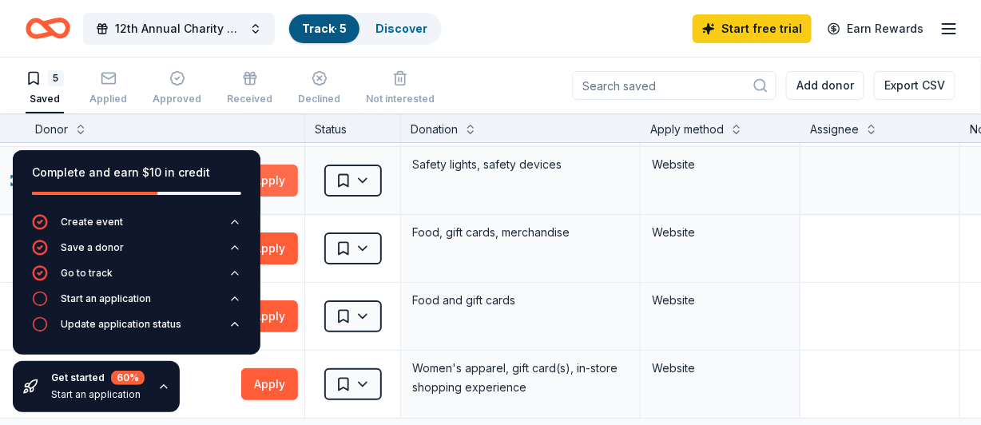
click at [276, 184] on button "Apply" at bounding box center [269, 181] width 57 height 32
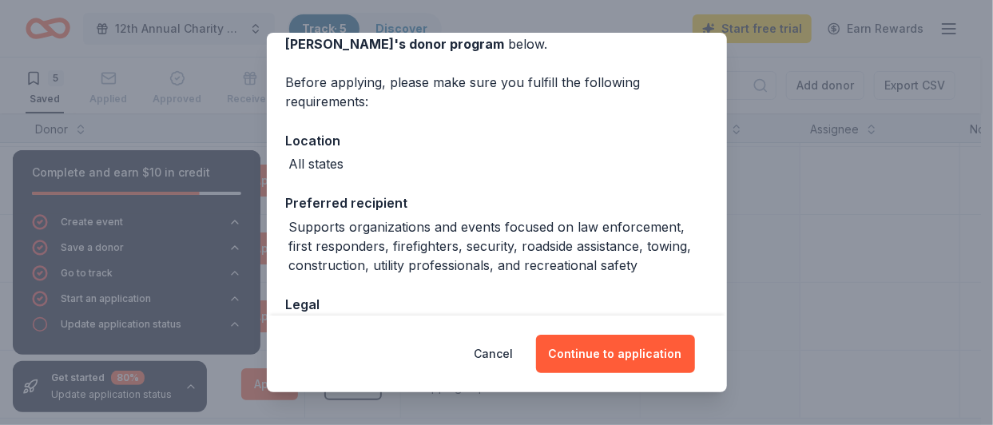
scroll to position [127, 0]
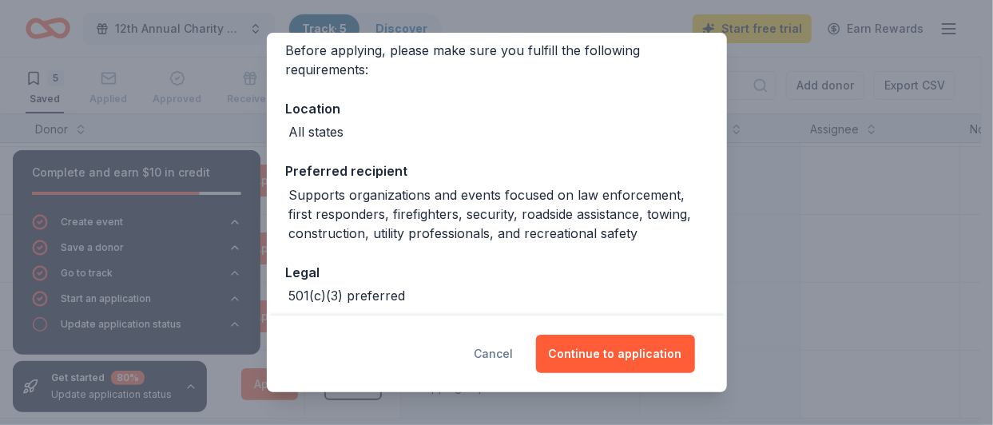
click at [502, 358] on button "Cancel" at bounding box center [494, 354] width 39 height 38
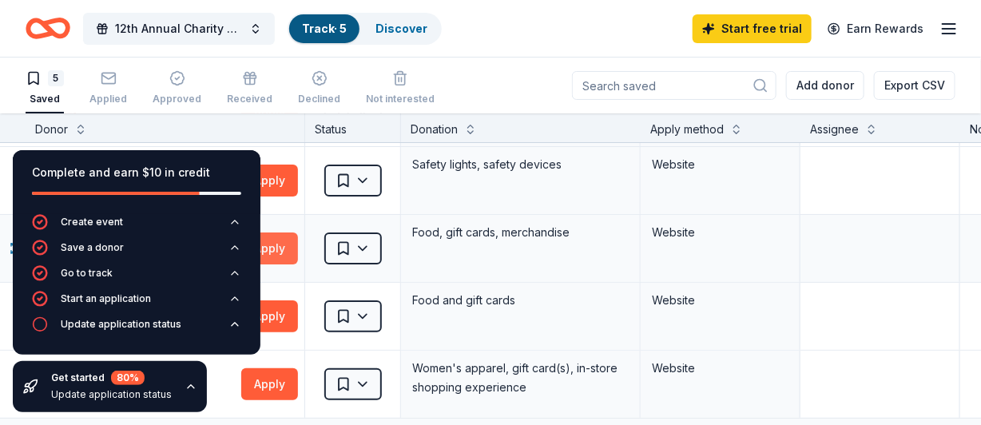
click at [278, 255] on button "Apply" at bounding box center [269, 248] width 57 height 32
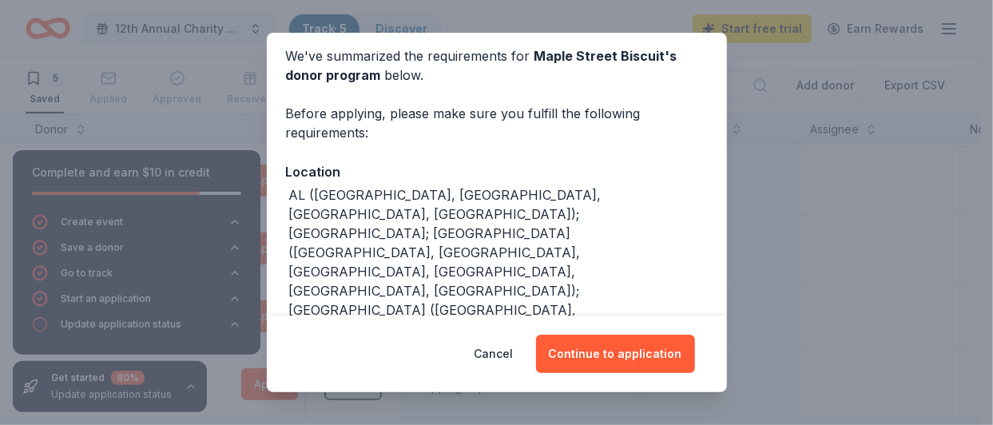
scroll to position [95, 0]
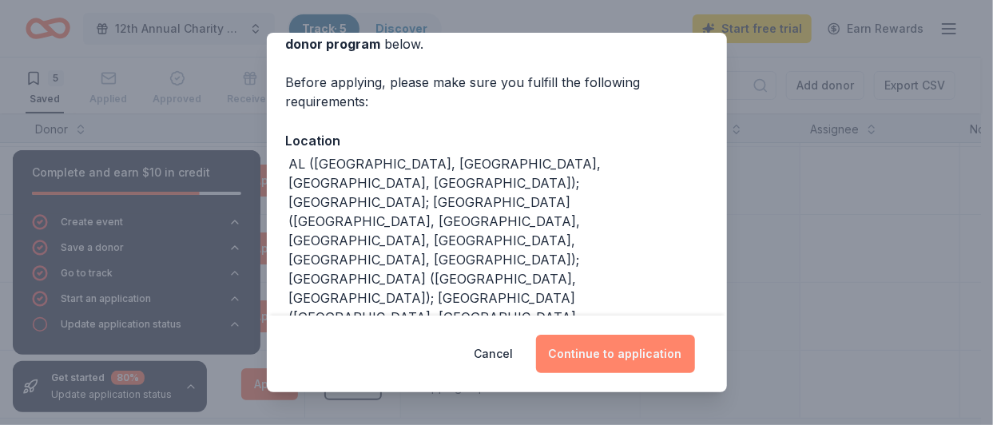
click at [624, 345] on button "Continue to application" at bounding box center [615, 354] width 159 height 38
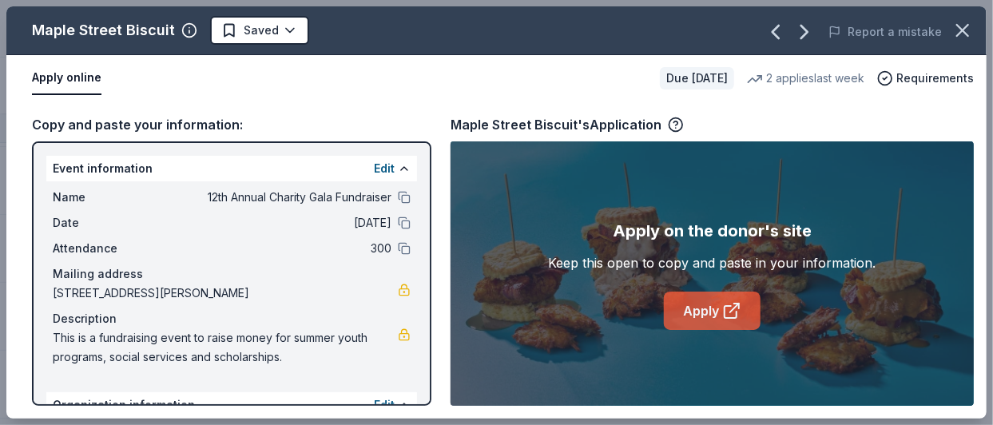
click at [709, 311] on link "Apply" at bounding box center [712, 311] width 97 height 38
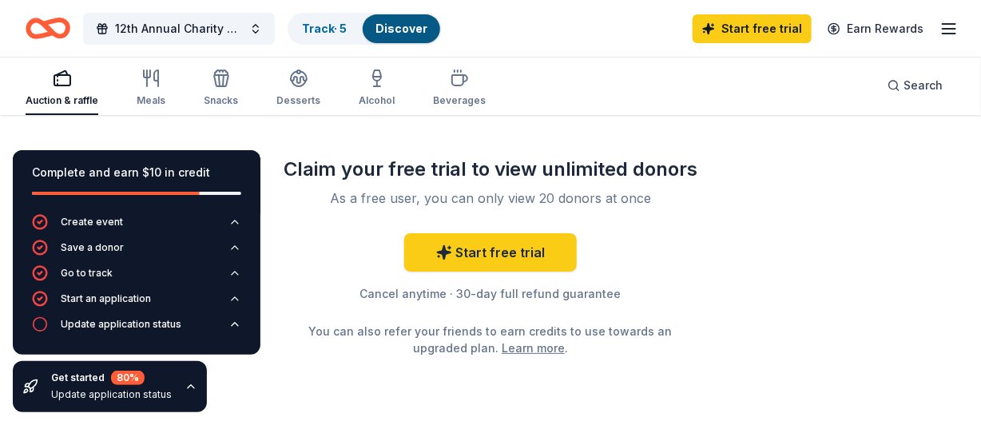
scroll to position [1984, 0]
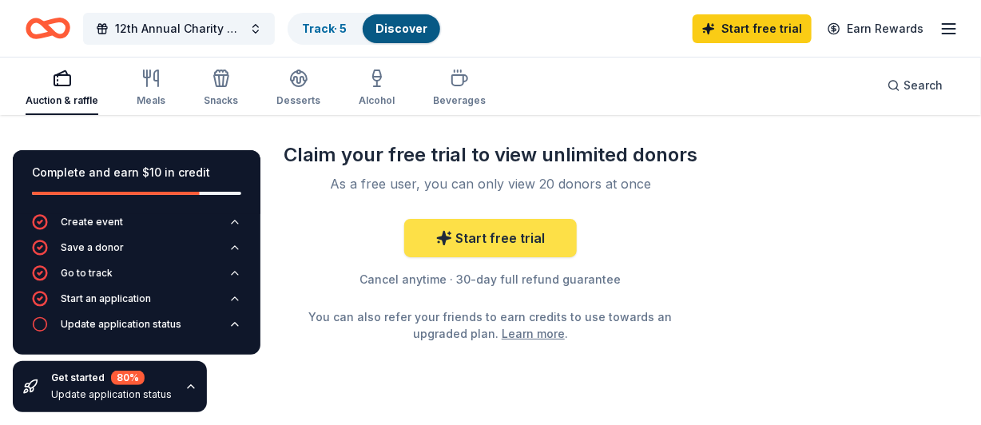
click at [503, 236] on link "Start free trial" at bounding box center [490, 238] width 173 height 38
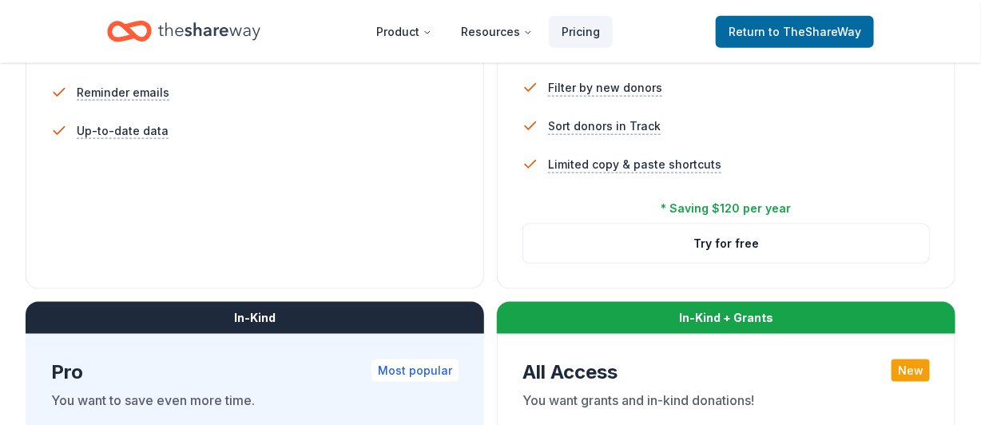
scroll to position [9, 0]
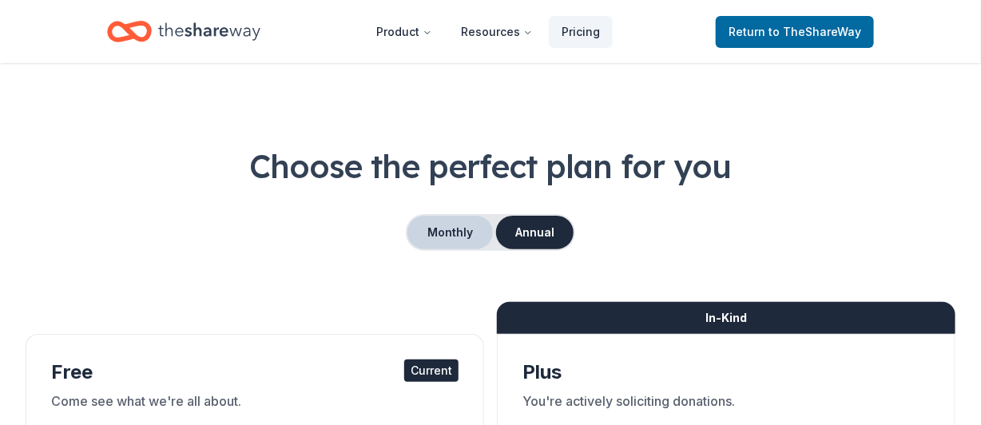
click at [442, 231] on button "Monthly" at bounding box center [449, 233] width 85 height 34
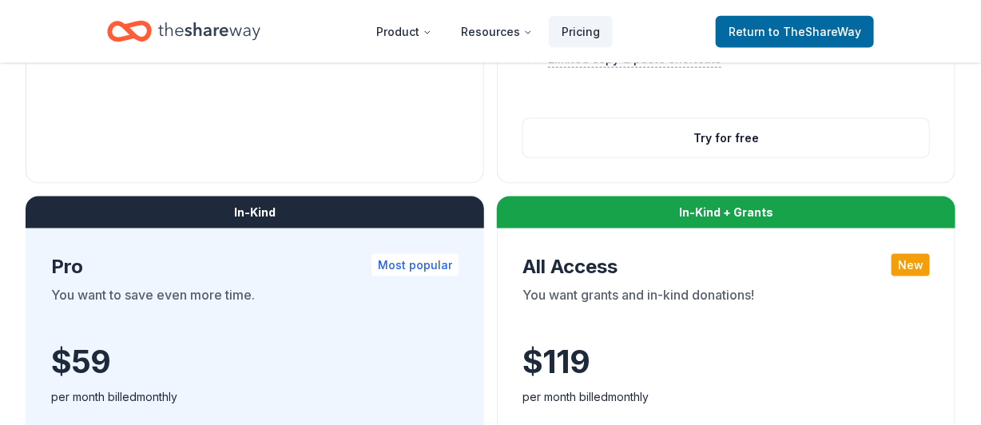
scroll to position [744, 0]
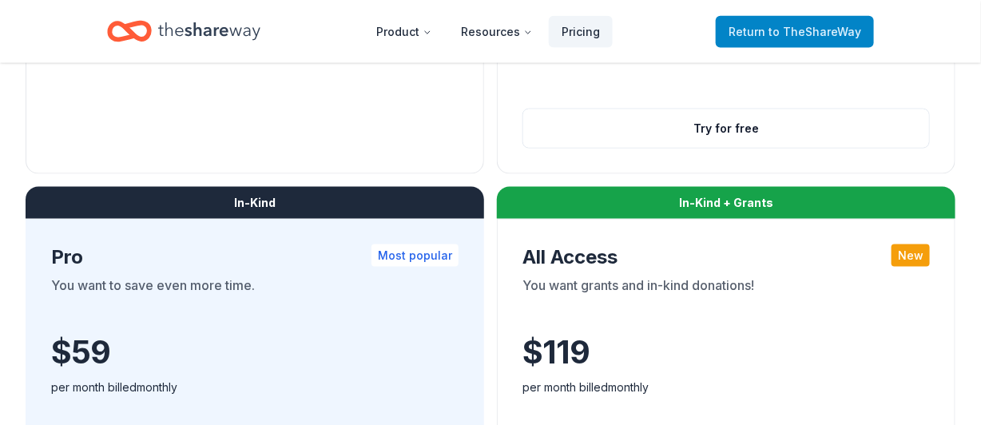
click at [839, 25] on span "to TheShareWay" at bounding box center [815, 32] width 93 height 14
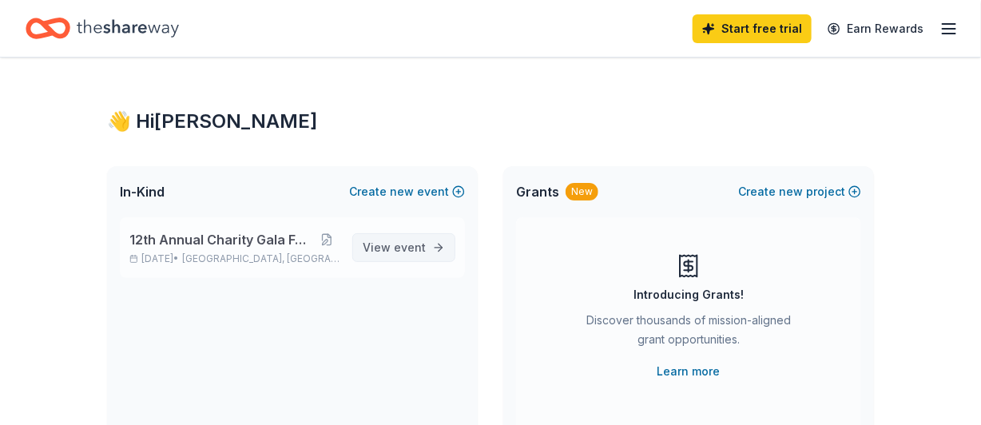
click at [396, 244] on span "event" at bounding box center [410, 247] width 32 height 14
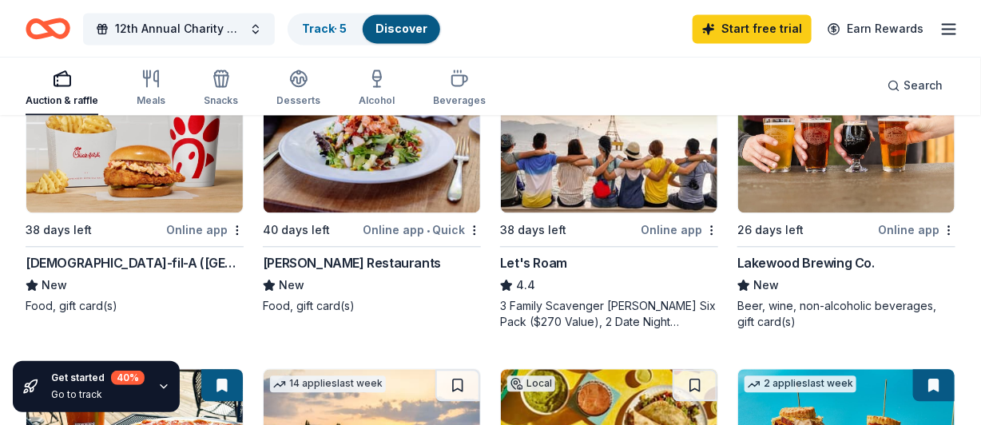
scroll to position [1128, 0]
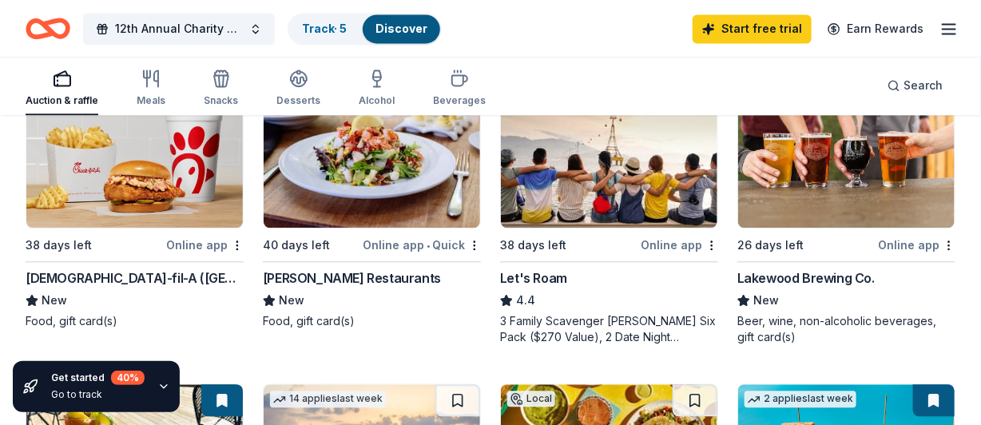
click at [108, 177] on img at bounding box center [134, 152] width 216 height 152
click at [368, 186] on img at bounding box center [372, 152] width 216 height 152
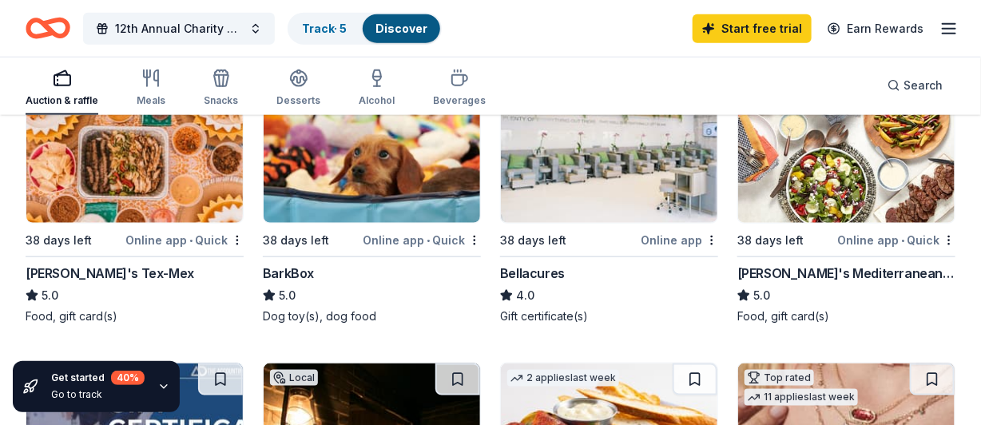
scroll to position [522, 0]
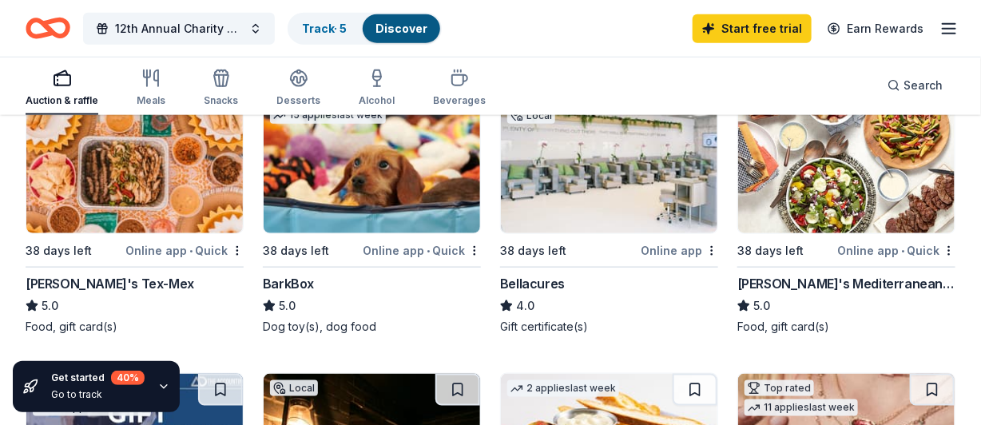
click at [93, 195] on img at bounding box center [134, 157] width 216 height 152
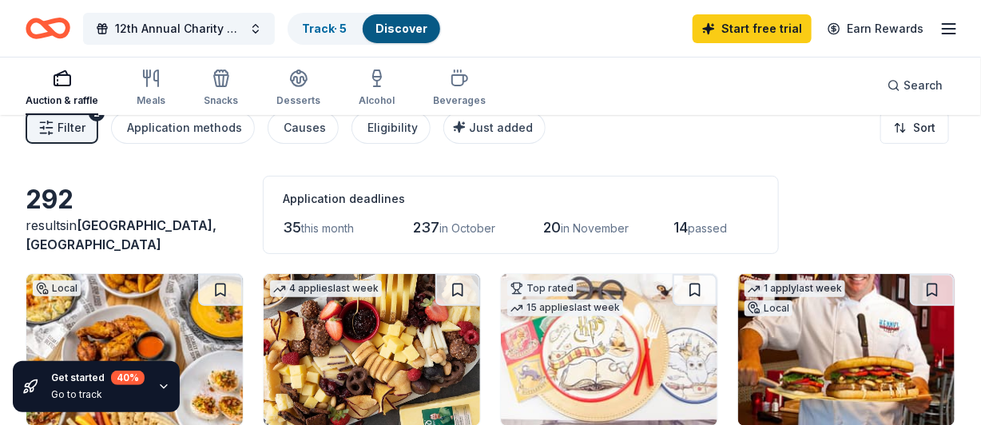
scroll to position [0, 0]
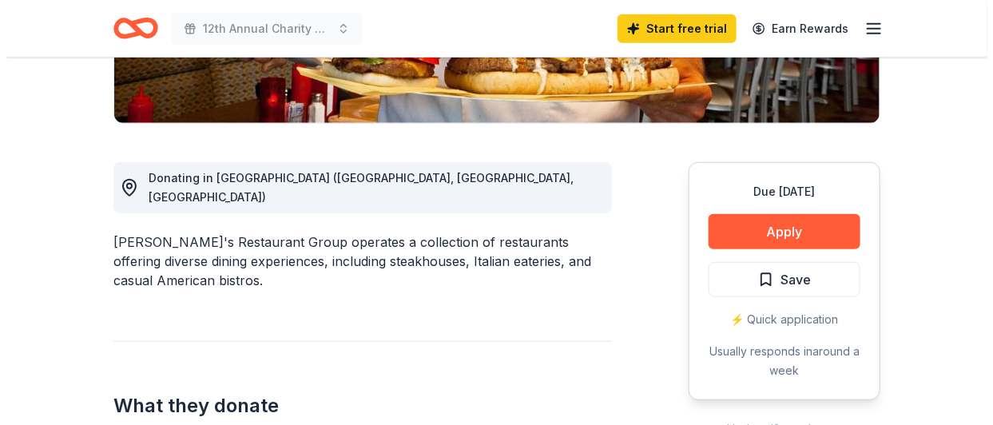
scroll to position [372, 0]
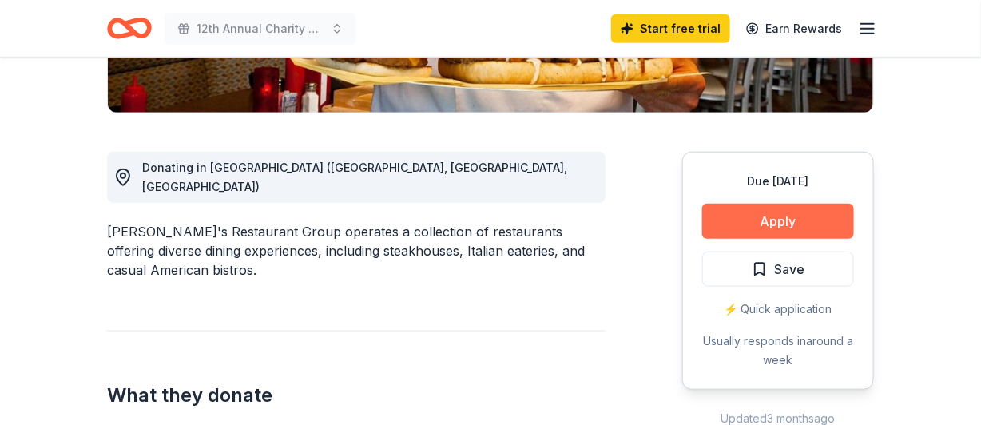
click at [784, 221] on button "Apply" at bounding box center [778, 221] width 152 height 35
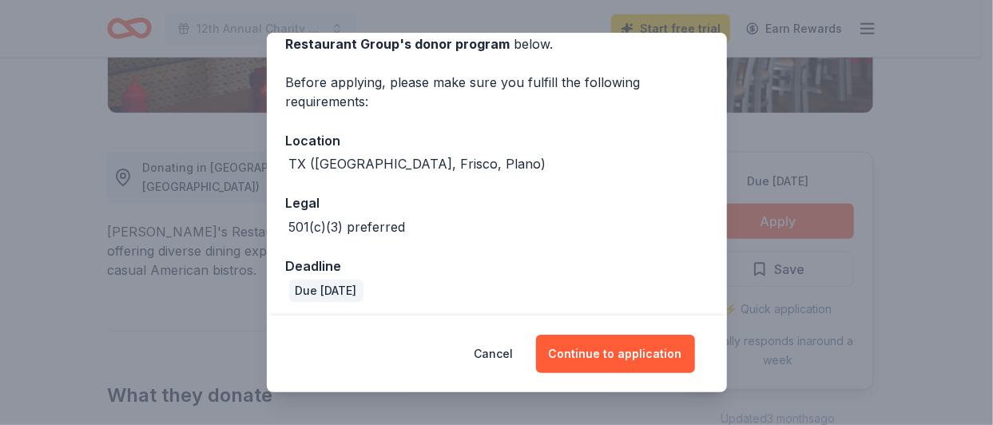
scroll to position [100, 0]
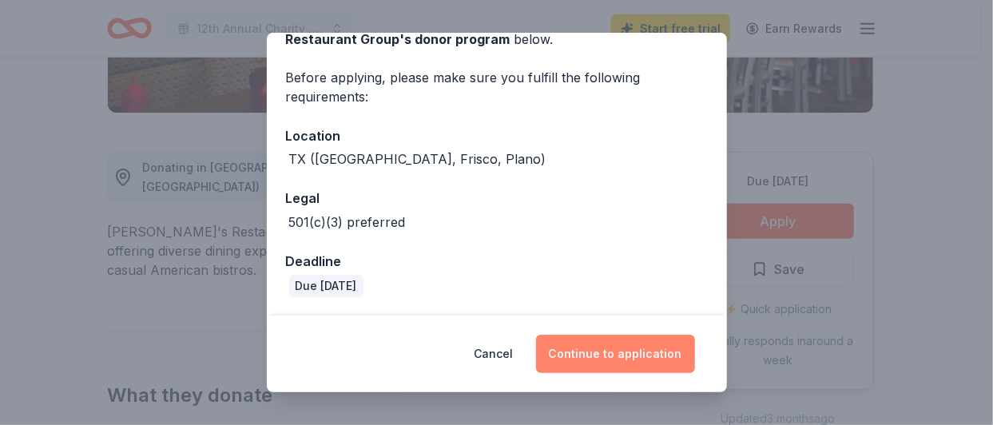
click at [608, 355] on button "Continue to application" at bounding box center [615, 354] width 159 height 38
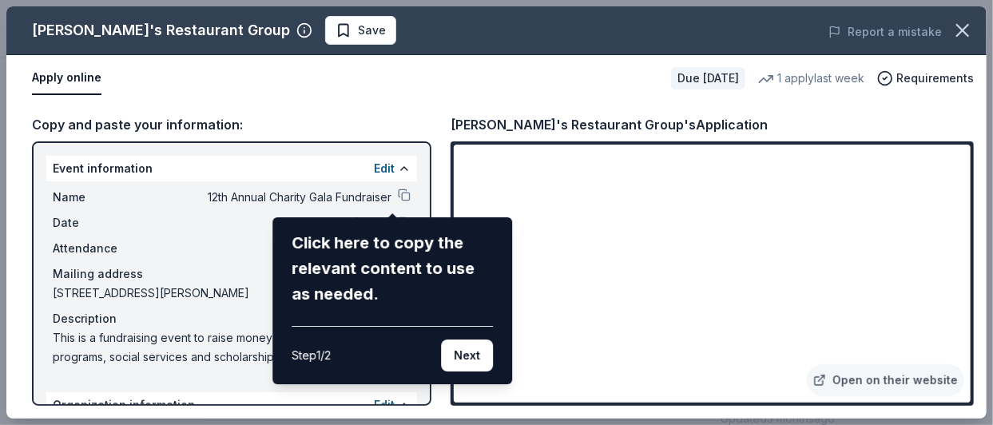
click at [367, 256] on div "Click here to copy the relevant content to use as needed." at bounding box center [392, 268] width 201 height 77
click at [345, 276] on div "Click here to copy the relevant content to use as needed." at bounding box center [392, 268] width 201 height 77
click at [323, 249] on div "Click here to copy the relevant content to use as needed." at bounding box center [392, 268] width 201 height 77
click at [224, 239] on div "Kenny's Restaurant Group Save Report a mistake Apply online Due in 54 days 1 ap…" at bounding box center [496, 212] width 980 height 412
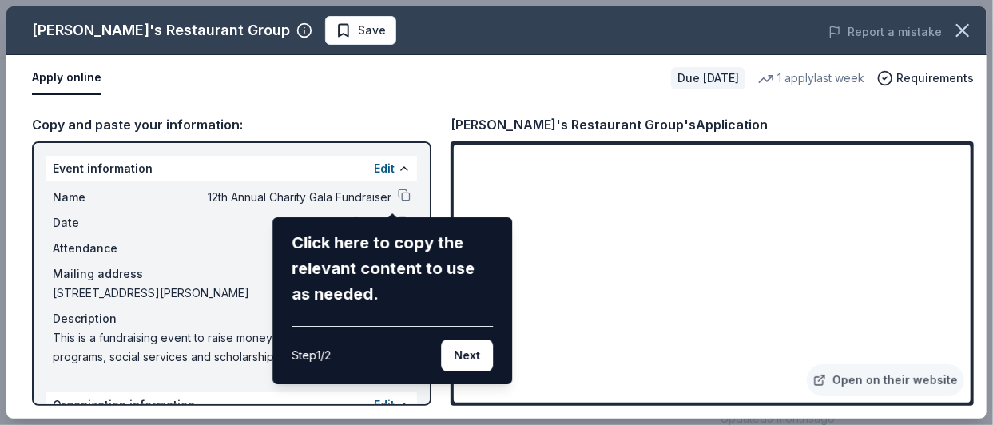
click at [394, 190] on div "Kenny's Restaurant Group Save Report a mistake Apply online Due in 54 days 1 ap…" at bounding box center [496, 212] width 980 height 412
click at [393, 192] on div "Kenny's Restaurant Group Save Report a mistake Apply online Due in 54 days 1 ap…" at bounding box center [496, 212] width 980 height 412
click at [466, 353] on button "Next" at bounding box center [467, 356] width 52 height 32
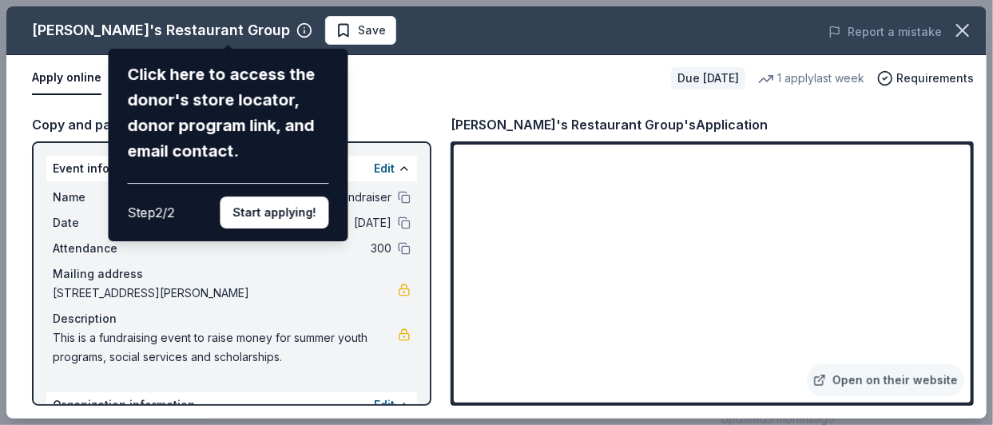
click at [242, 92] on div "Click here to access the donor's store locator, donor program link, and email c…" at bounding box center [228, 113] width 201 height 102
click at [275, 34] on div "Kenny's Restaurant Group Click here to access the donor's store locator, donor …" at bounding box center [496, 212] width 980 height 412
click at [269, 211] on button "Start applying!" at bounding box center [274, 213] width 109 height 32
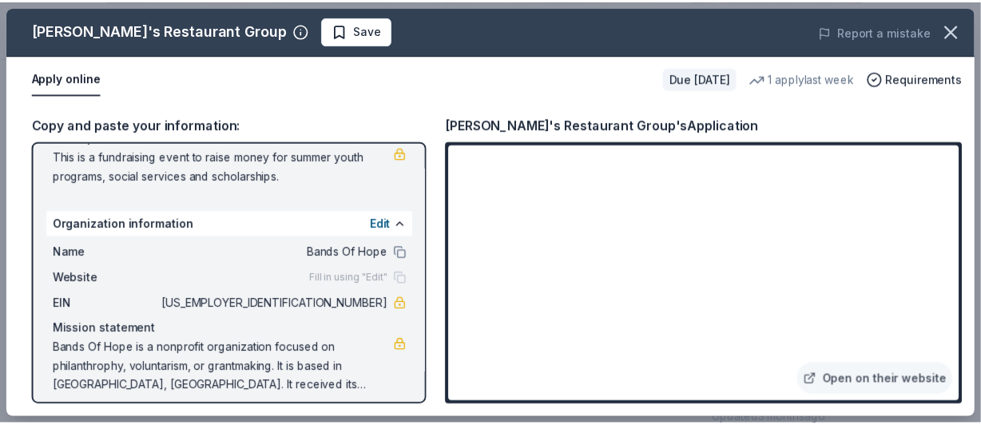
scroll to position [192, 0]
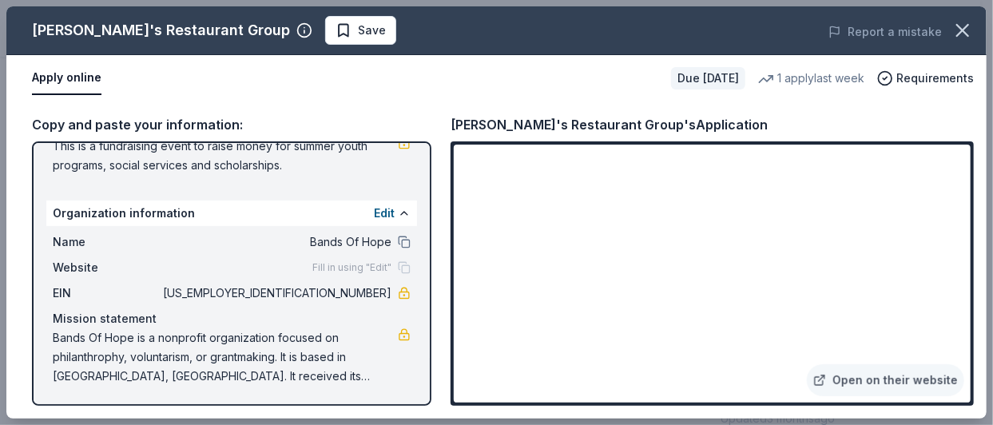
click at [176, 345] on span "Bands Of Hope is a nonprofit organization focused on philanthrophy, voluntarism…" at bounding box center [225, 357] width 345 height 58
click at [66, 336] on span "Bands Of Hope is a nonprofit organization focused on philanthrophy, voluntarism…" at bounding box center [225, 357] width 345 height 58
click at [59, 335] on span "Bands Of Hope is a nonprofit organization focused on philanthrophy, voluntarism…" at bounding box center [225, 357] width 345 height 58
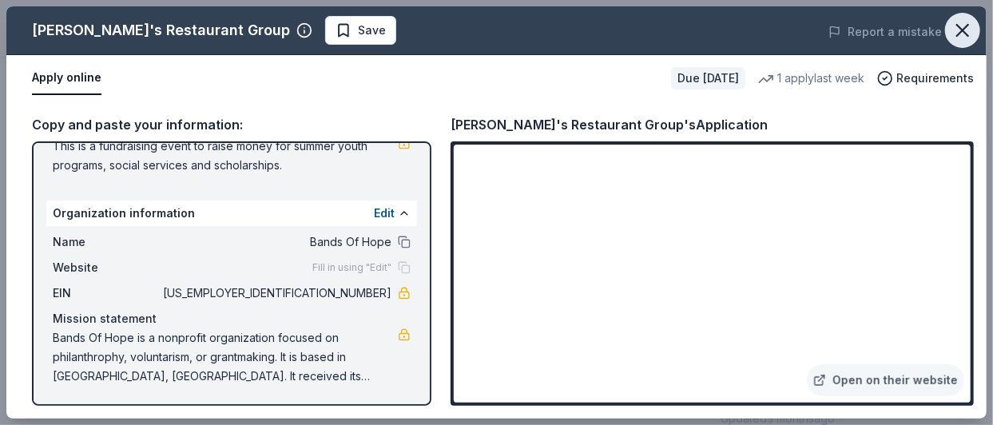
click at [966, 27] on icon "button" at bounding box center [962, 30] width 11 height 11
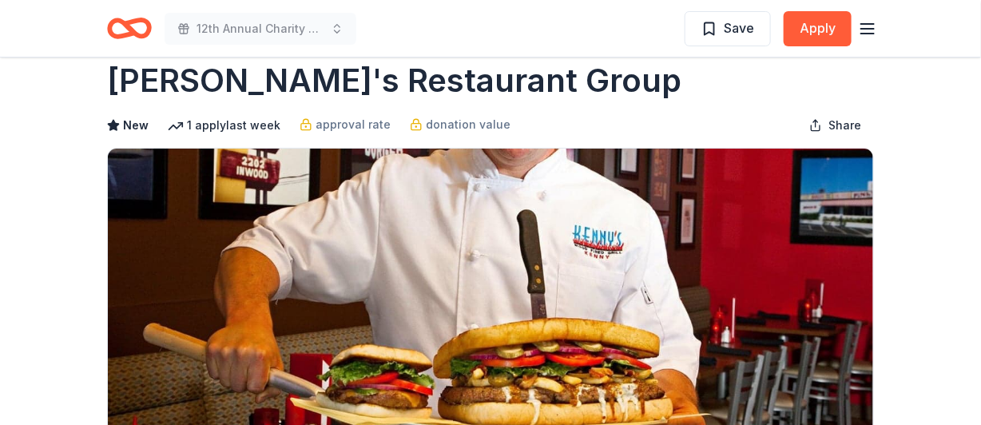
scroll to position [0, 0]
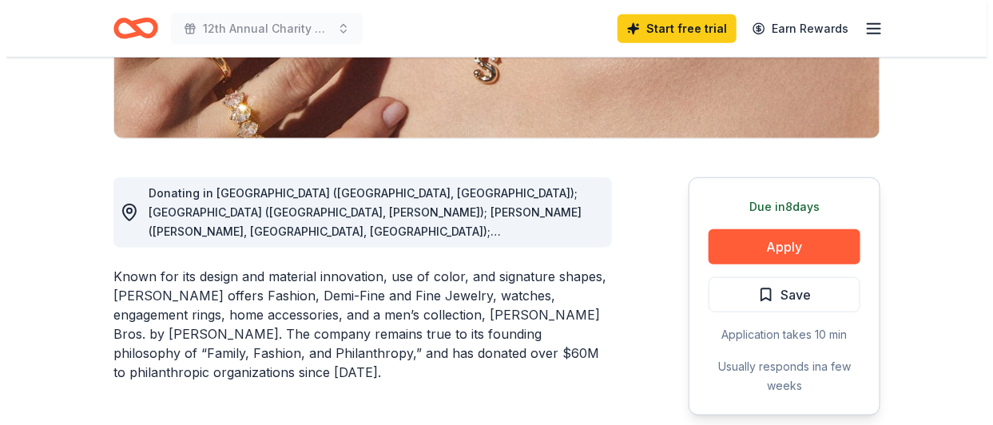
scroll to position [362, 0]
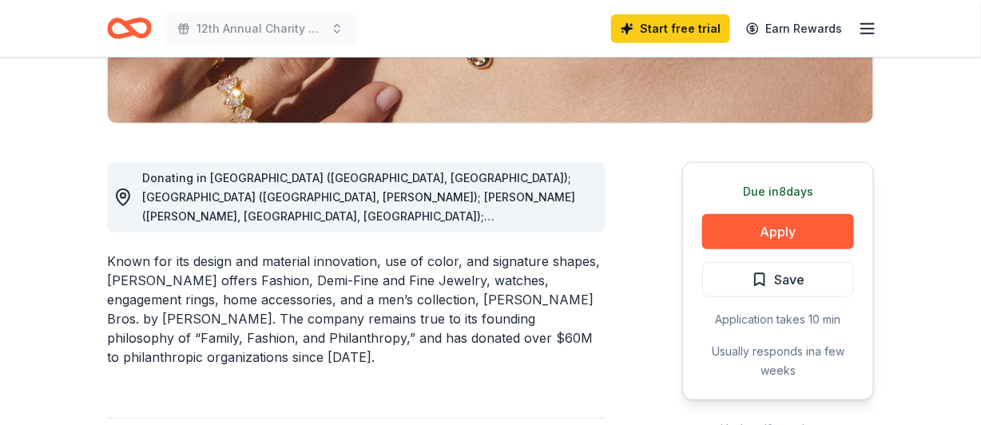
click at [566, 199] on div "Donating in AL (Birmingham, Huntsville); AR (Little Rock, Rogers); AZ (Chandler…" at bounding box center [367, 198] width 451 height 58
click at [551, 209] on span "Donating in AL (Birmingham, Huntsville); AR (Little Rock, Rogers); AZ (Chandler…" at bounding box center [358, 379] width 433 height 416
click at [784, 230] on button "Apply" at bounding box center [778, 231] width 152 height 35
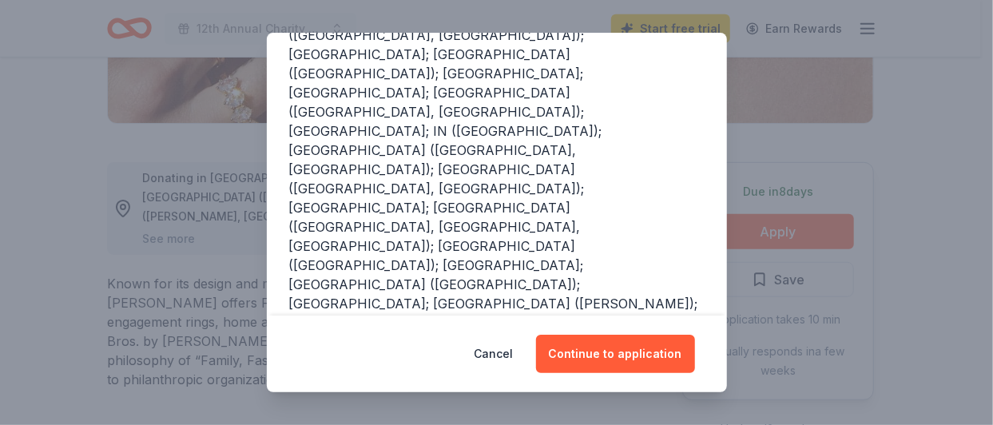
scroll to position [338, 0]
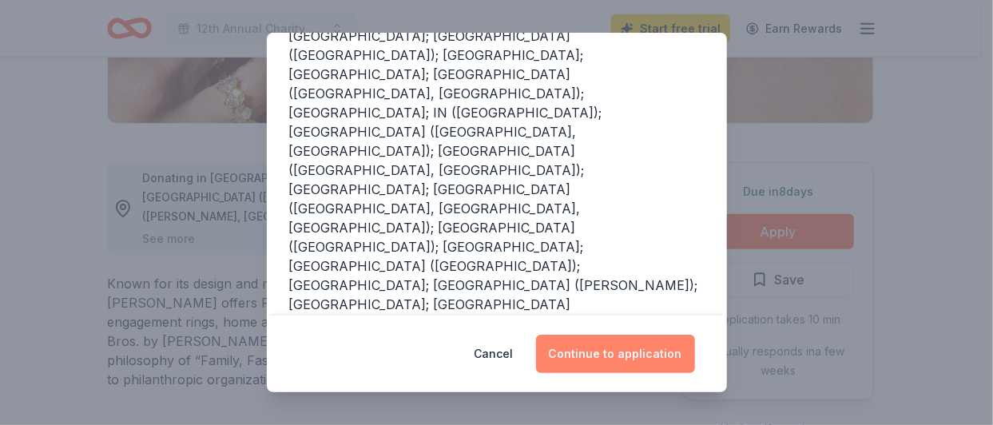
click at [607, 354] on button "Continue to application" at bounding box center [615, 354] width 159 height 38
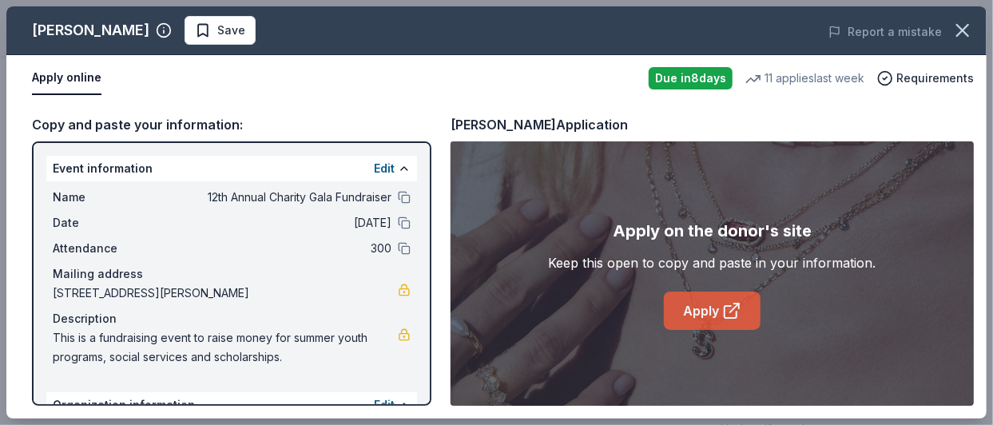
click at [707, 312] on link "Apply" at bounding box center [712, 311] width 97 height 38
click at [721, 311] on link "Apply" at bounding box center [712, 311] width 97 height 38
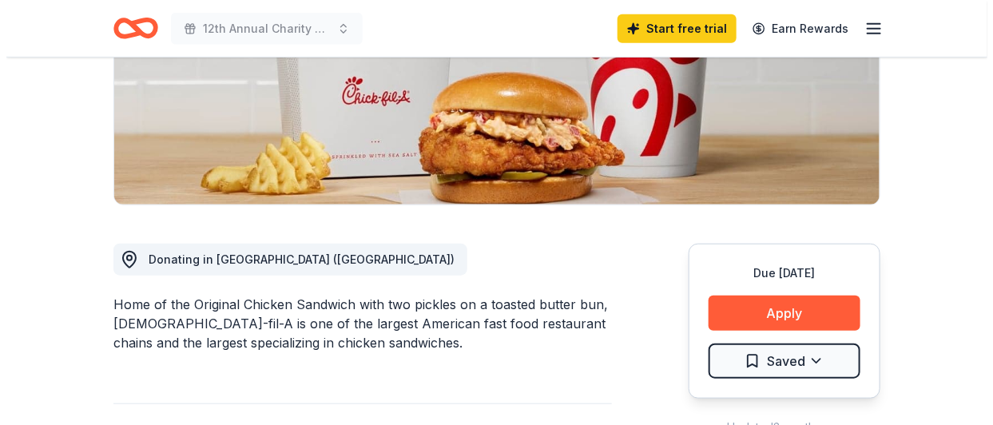
scroll to position [341, 0]
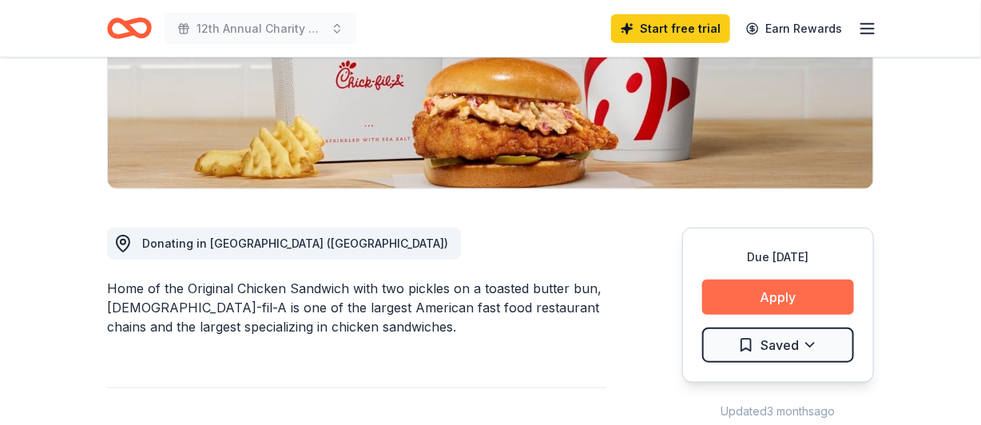
click at [774, 280] on button "Apply" at bounding box center [778, 297] width 152 height 35
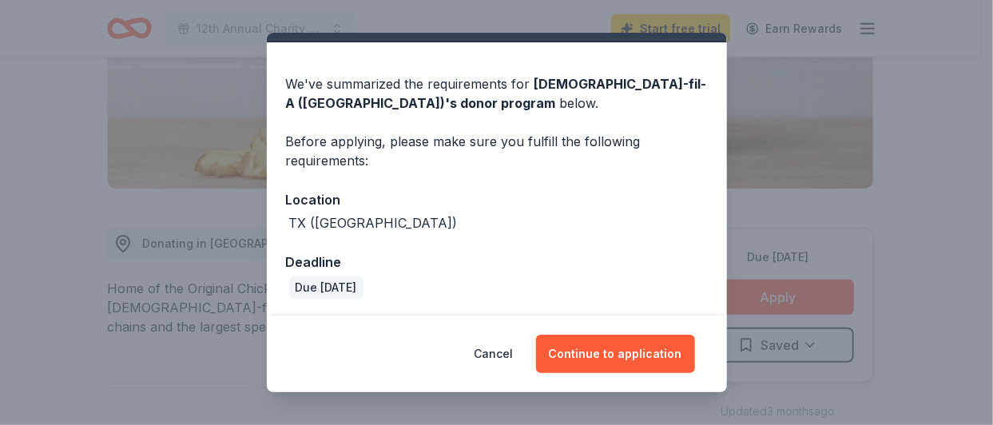
scroll to position [38, 0]
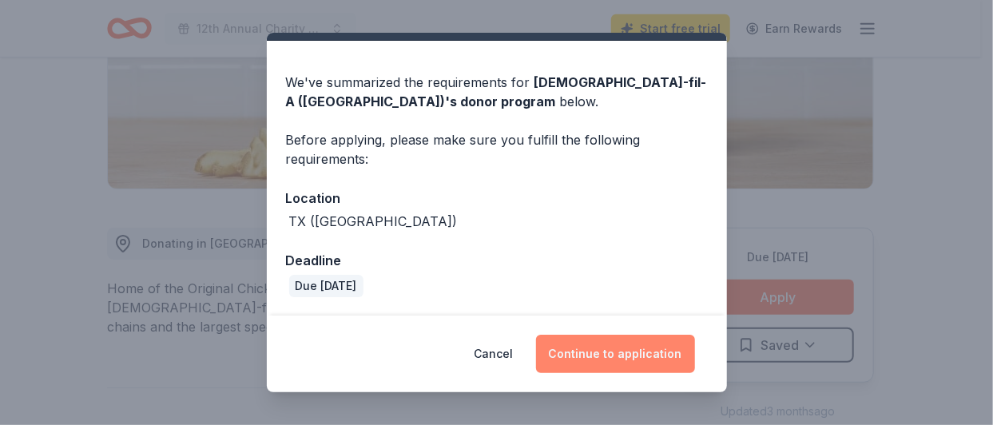
click at [619, 355] on button "Continue to application" at bounding box center [615, 354] width 159 height 38
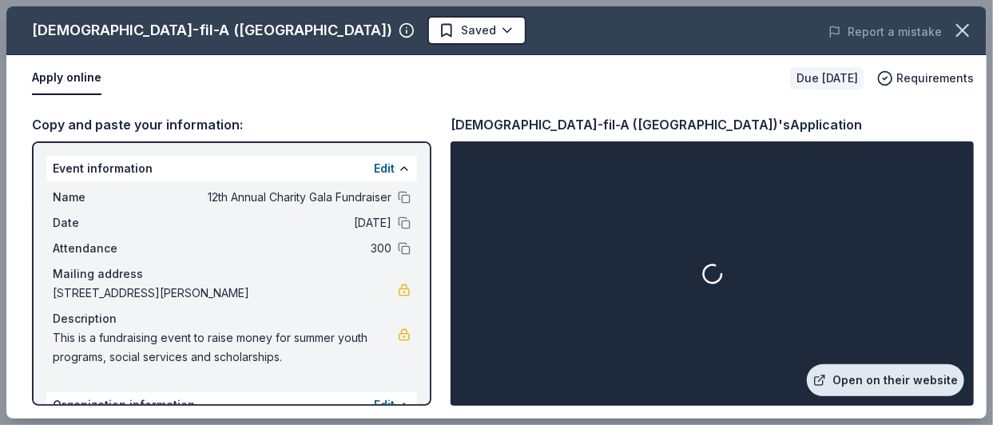
click at [859, 376] on link "Open on their website" at bounding box center [885, 380] width 157 height 32
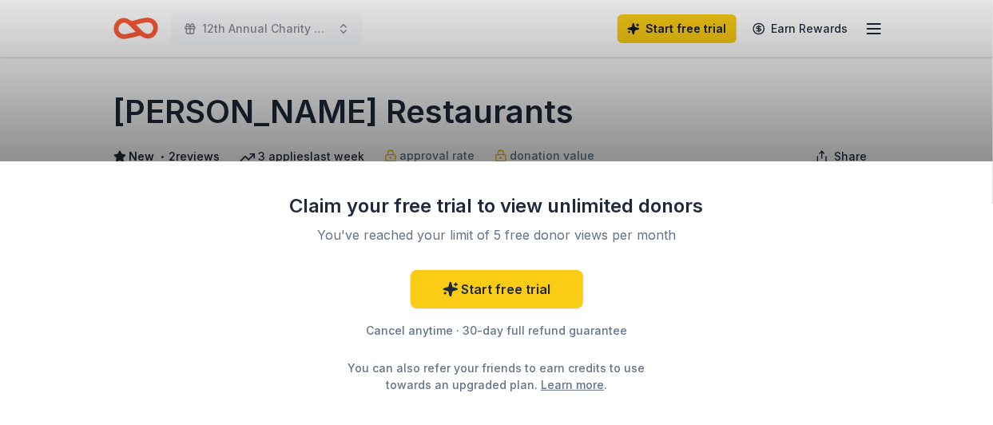
click at [793, 99] on div "Claim your free trial to view unlimited donors You've reached your limit of 5 f…" at bounding box center [496, 212] width 993 height 425
click at [903, 86] on div "Claim your free trial to view unlimited donors You've reached your limit of 5 f…" at bounding box center [496, 212] width 993 height 425
